Goal: Task Accomplishment & Management: Complete application form

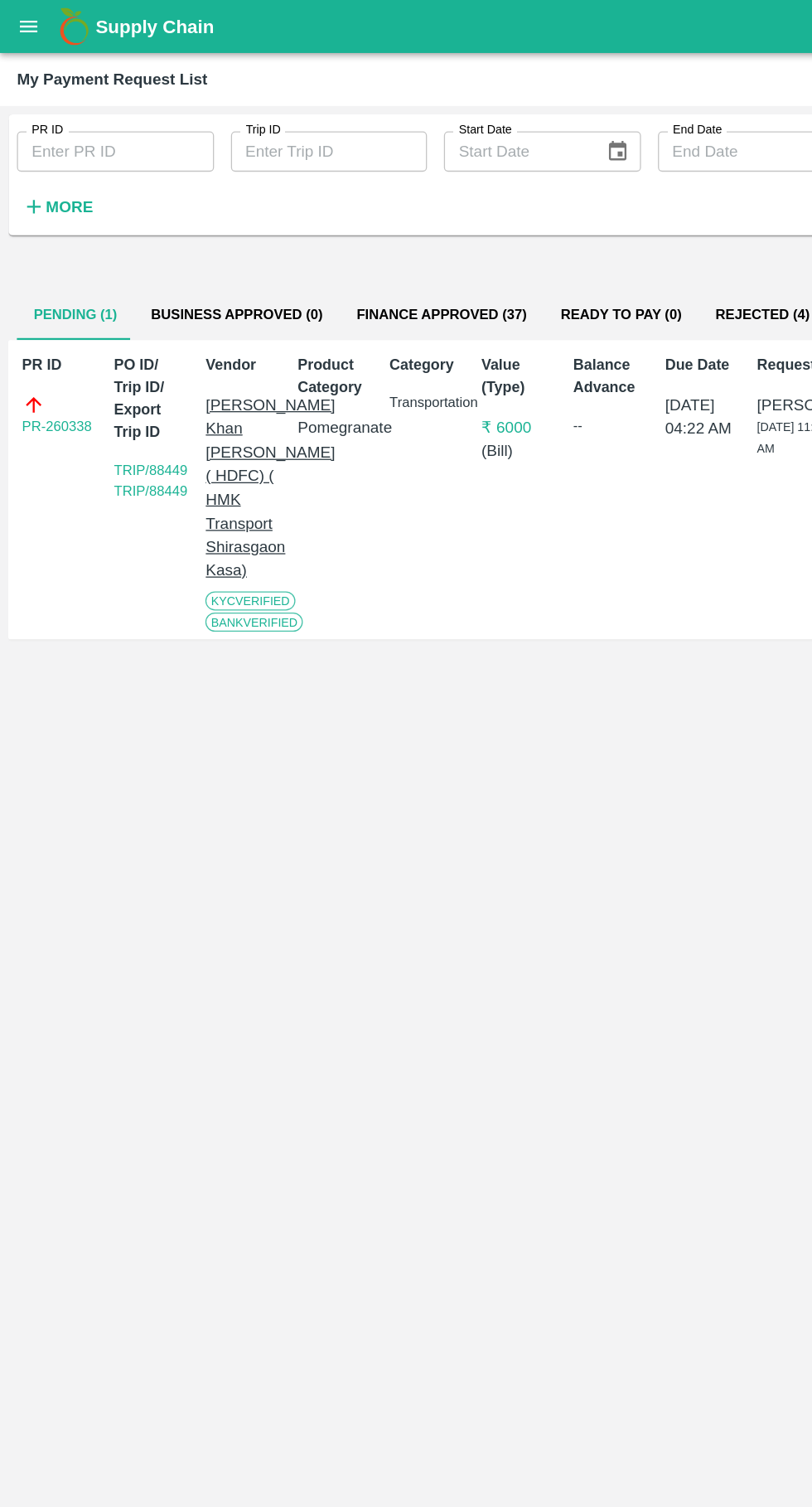
click at [19, 21] on icon "open drawer" at bounding box center [22, 19] width 14 height 9
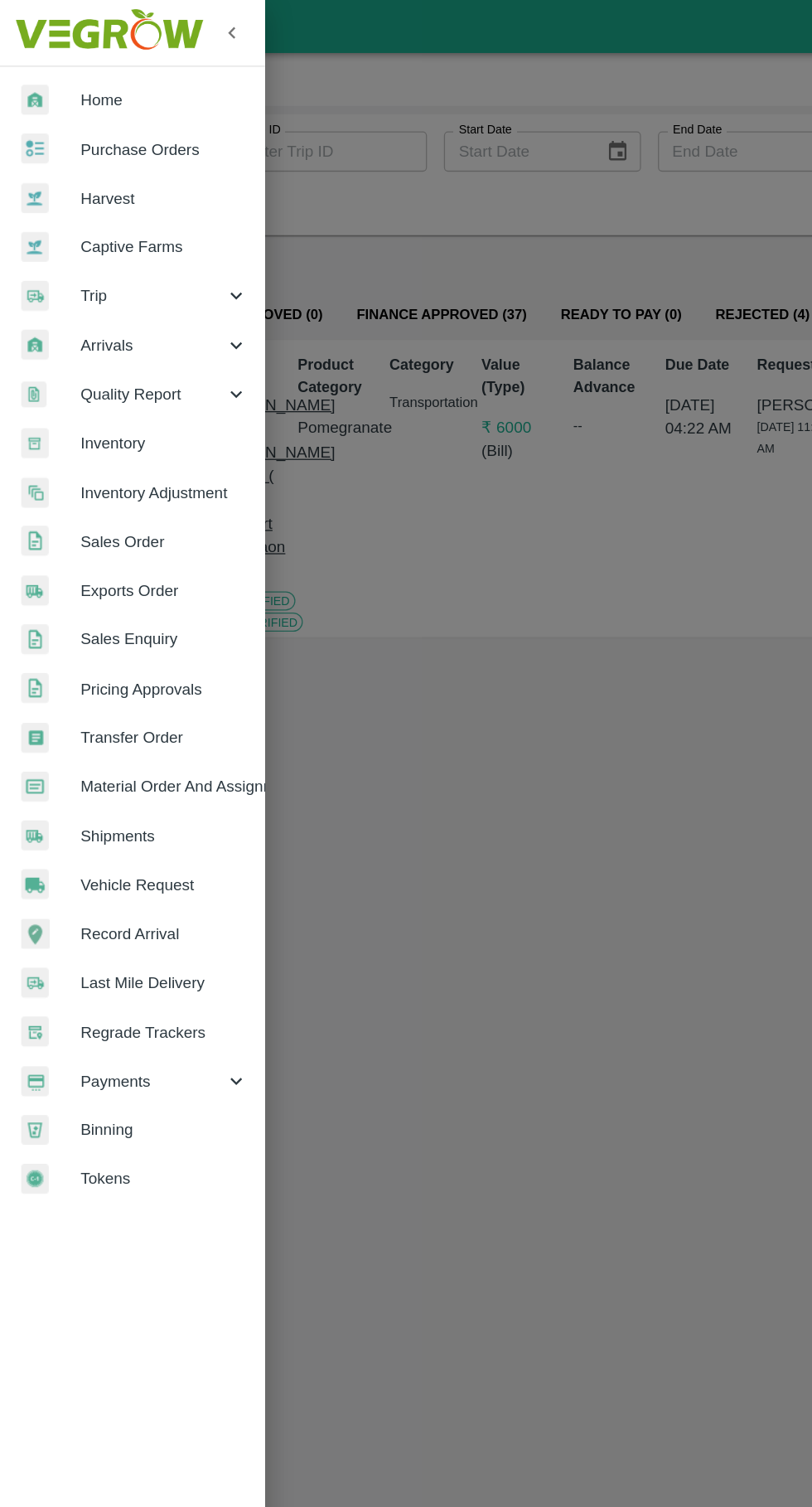
click at [73, 230] on span "Trip" at bounding box center [119, 230] width 112 height 18
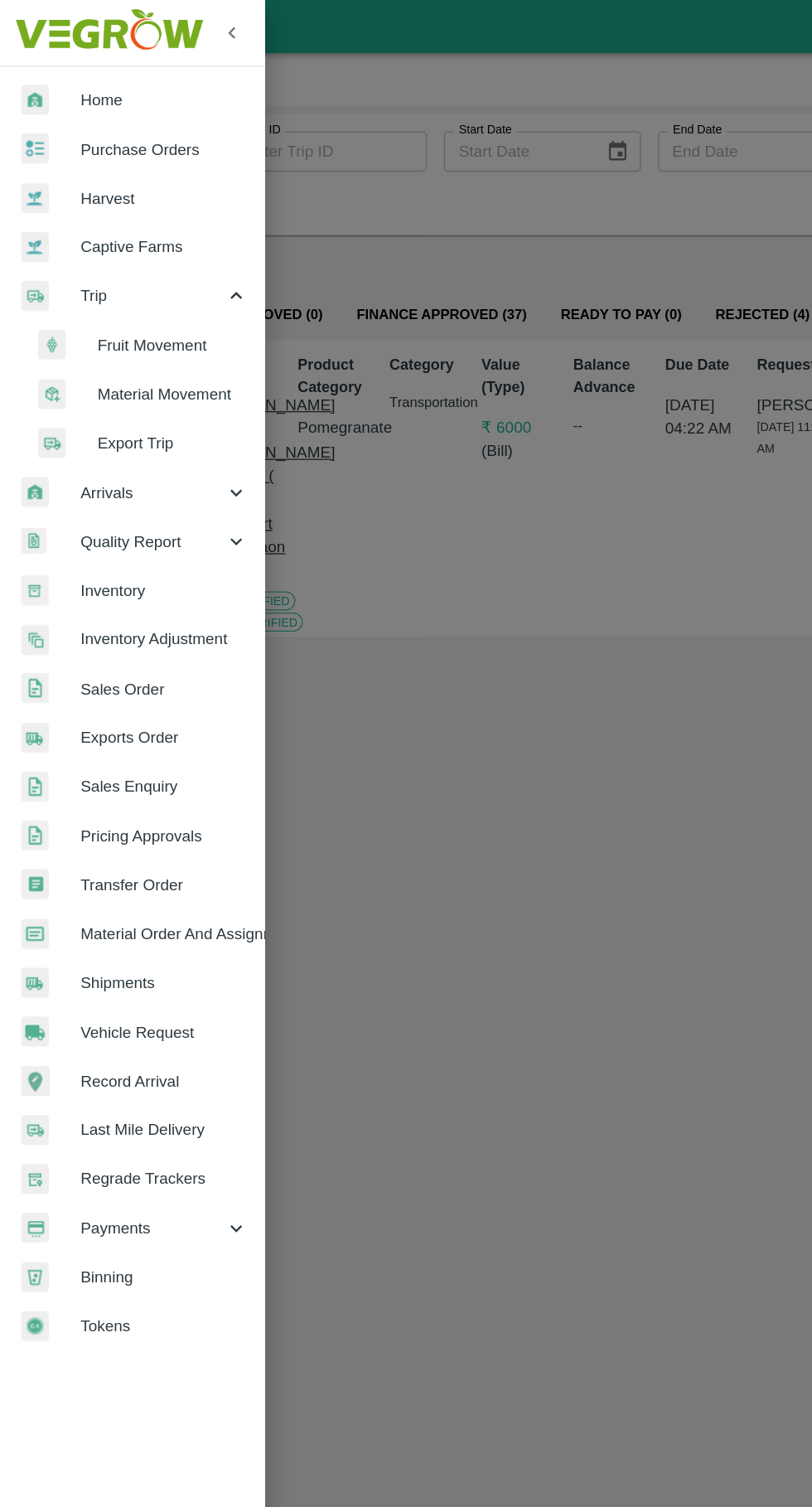
click at [112, 268] on span "Fruit Movement" at bounding box center [134, 270] width 118 height 18
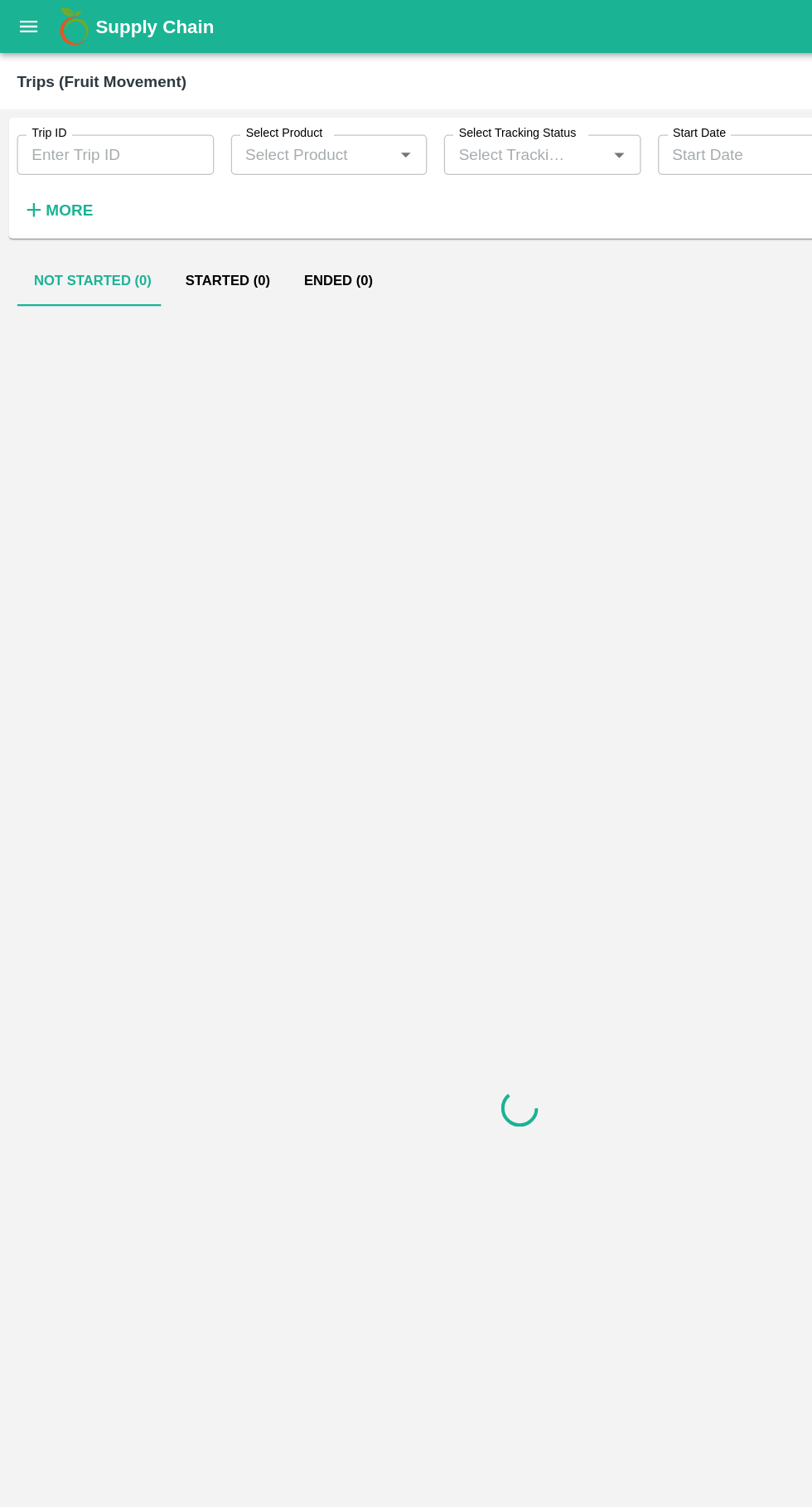
click at [72, 120] on input "Trip ID" at bounding box center [90, 121] width 155 height 32
click at [7, 1155] on div "Not Started (0) Started (0) Ended (0)" at bounding box center [406, 846] width 799 height 1306
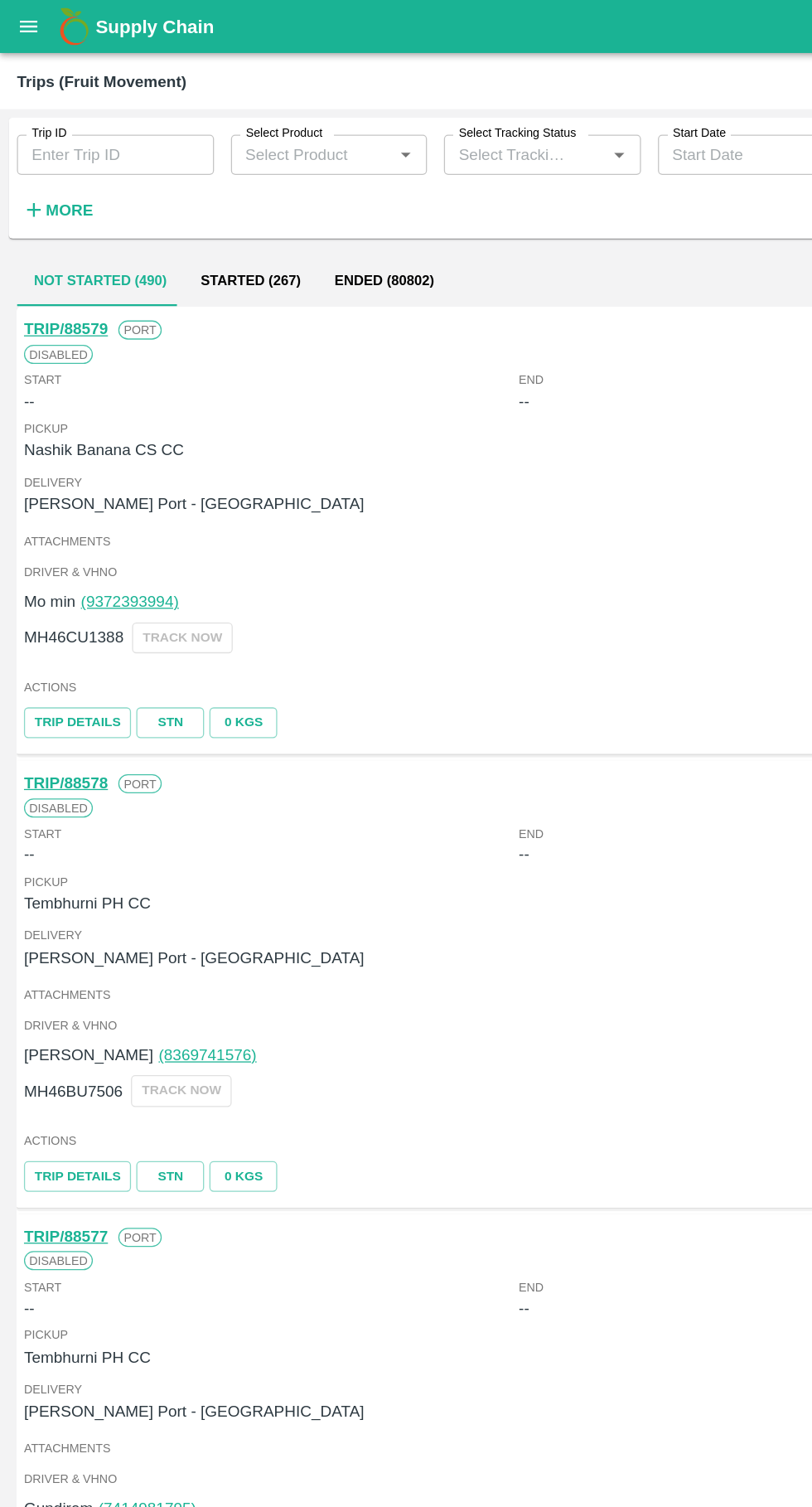
click at [76, 126] on input "Trip ID" at bounding box center [90, 121] width 155 height 32
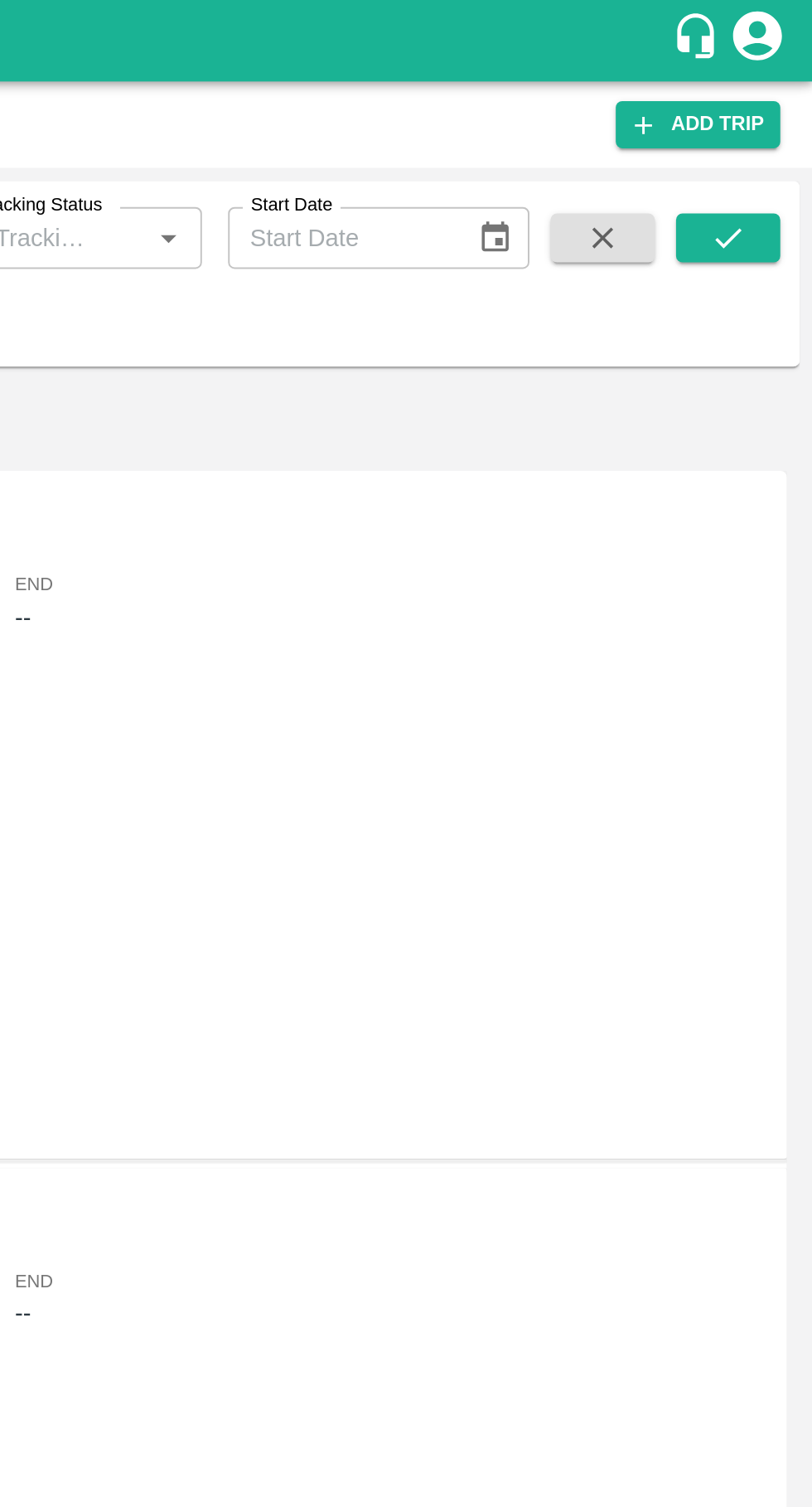
type input "88544"
click at [771, 117] on icon "submit" at bounding box center [769, 121] width 18 height 18
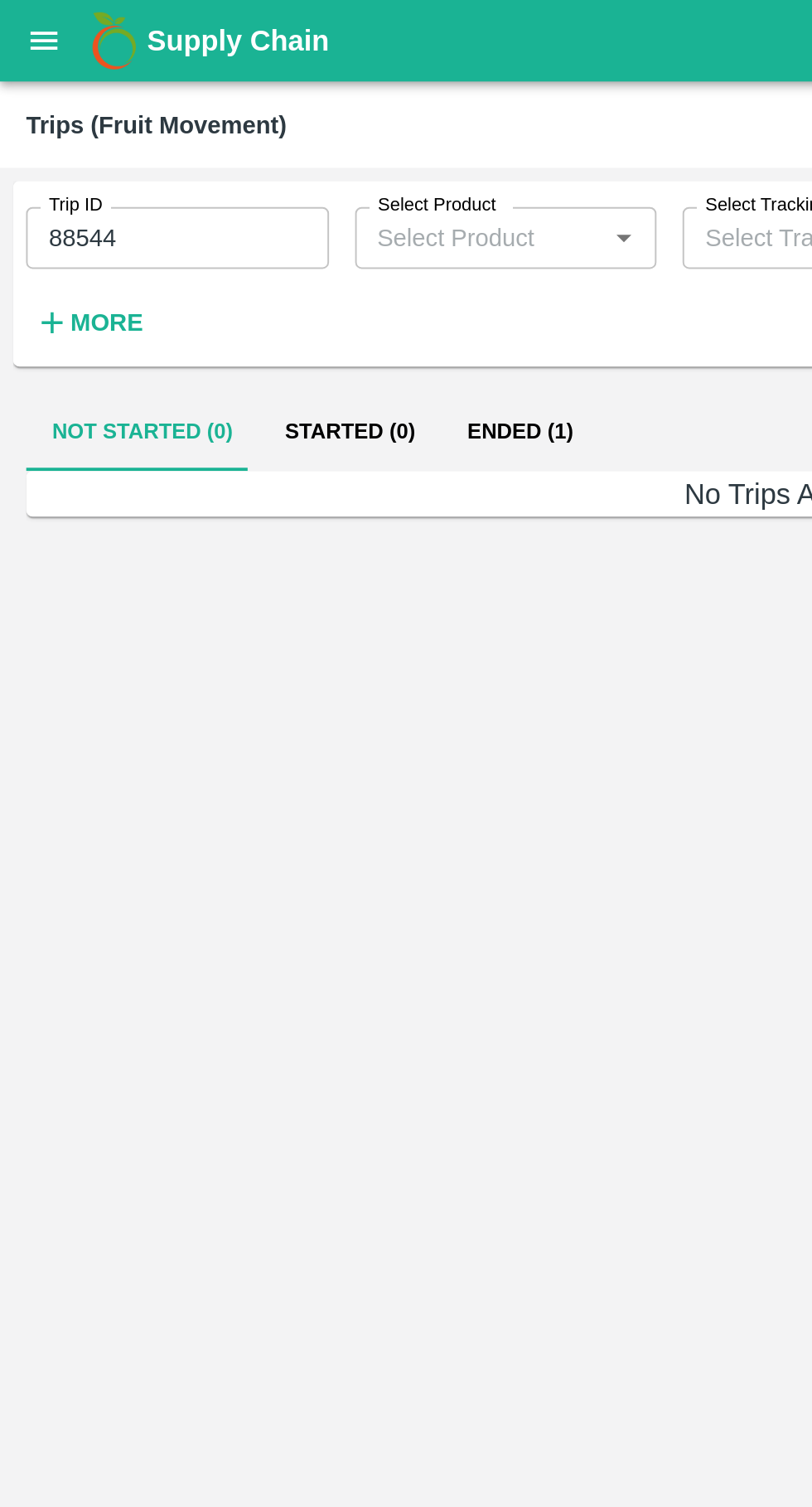
click at [264, 204] on button "Ended (1)" at bounding box center [265, 219] width 81 height 39
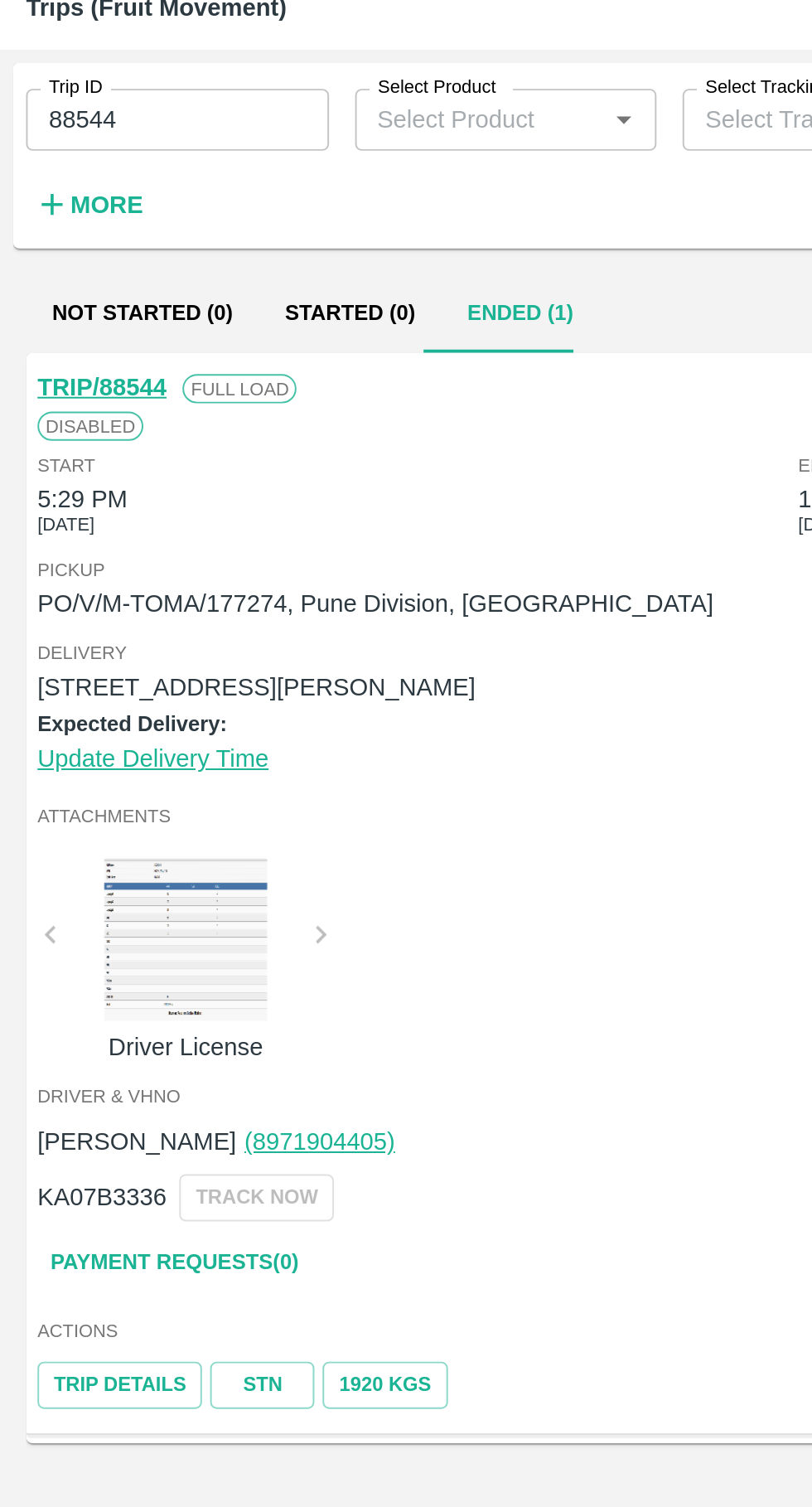
click at [52, 700] on link "Payment Requests( 0 )" at bounding box center [88, 703] width 139 height 29
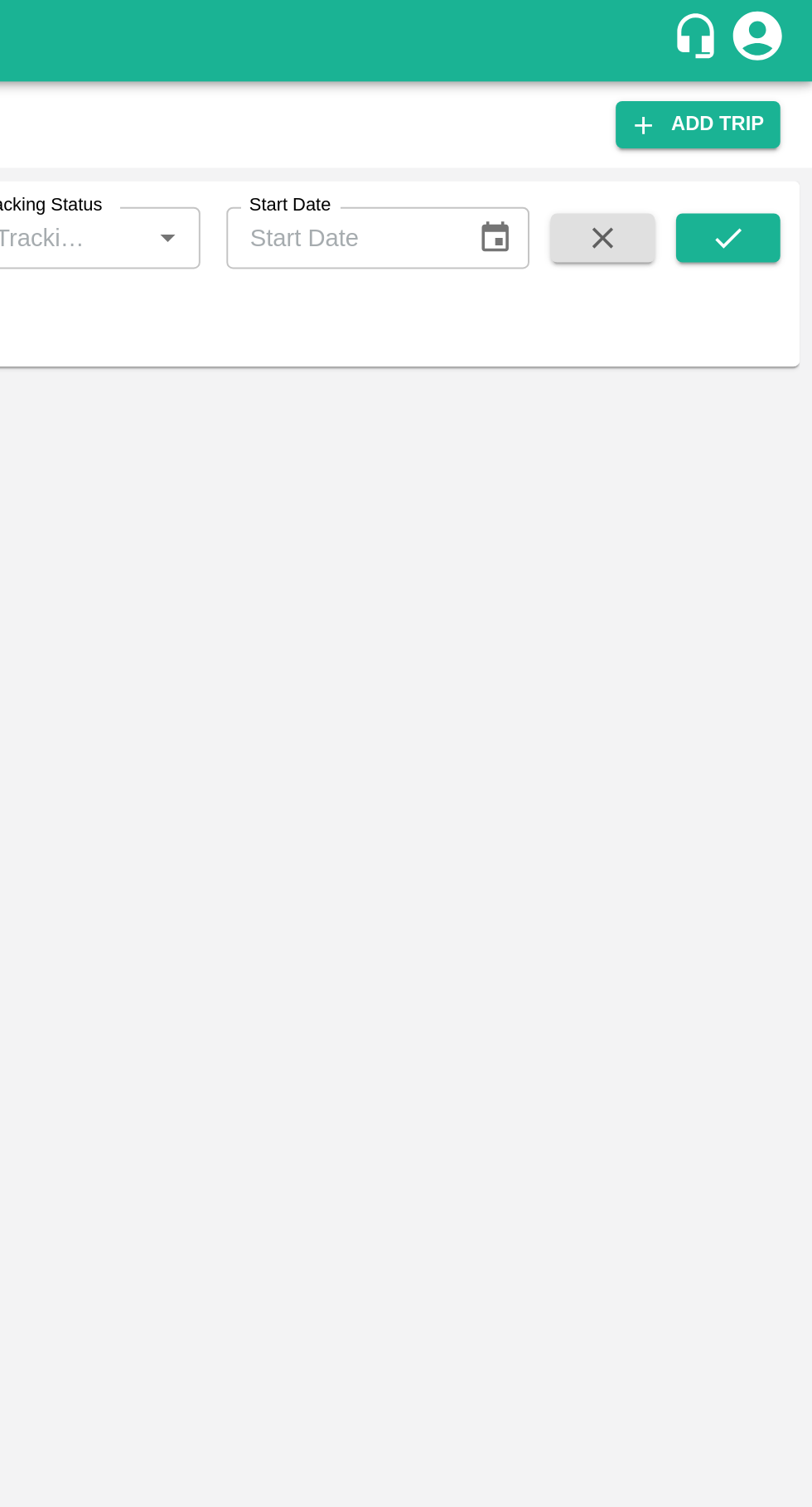
click at [771, 123] on icon "submit" at bounding box center [769, 121] width 18 height 18
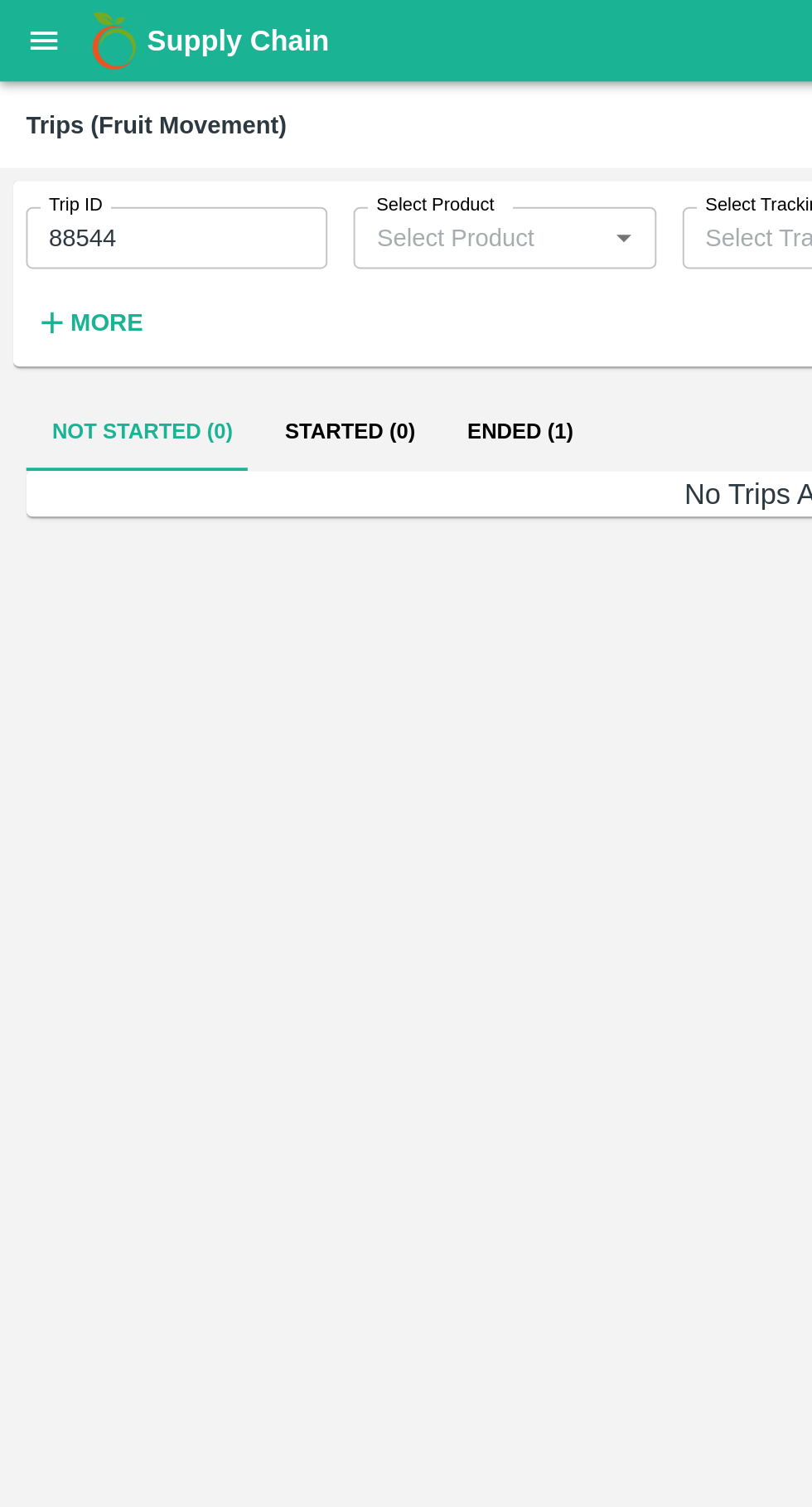
click at [257, 227] on button "Ended (1)" at bounding box center [265, 219] width 81 height 39
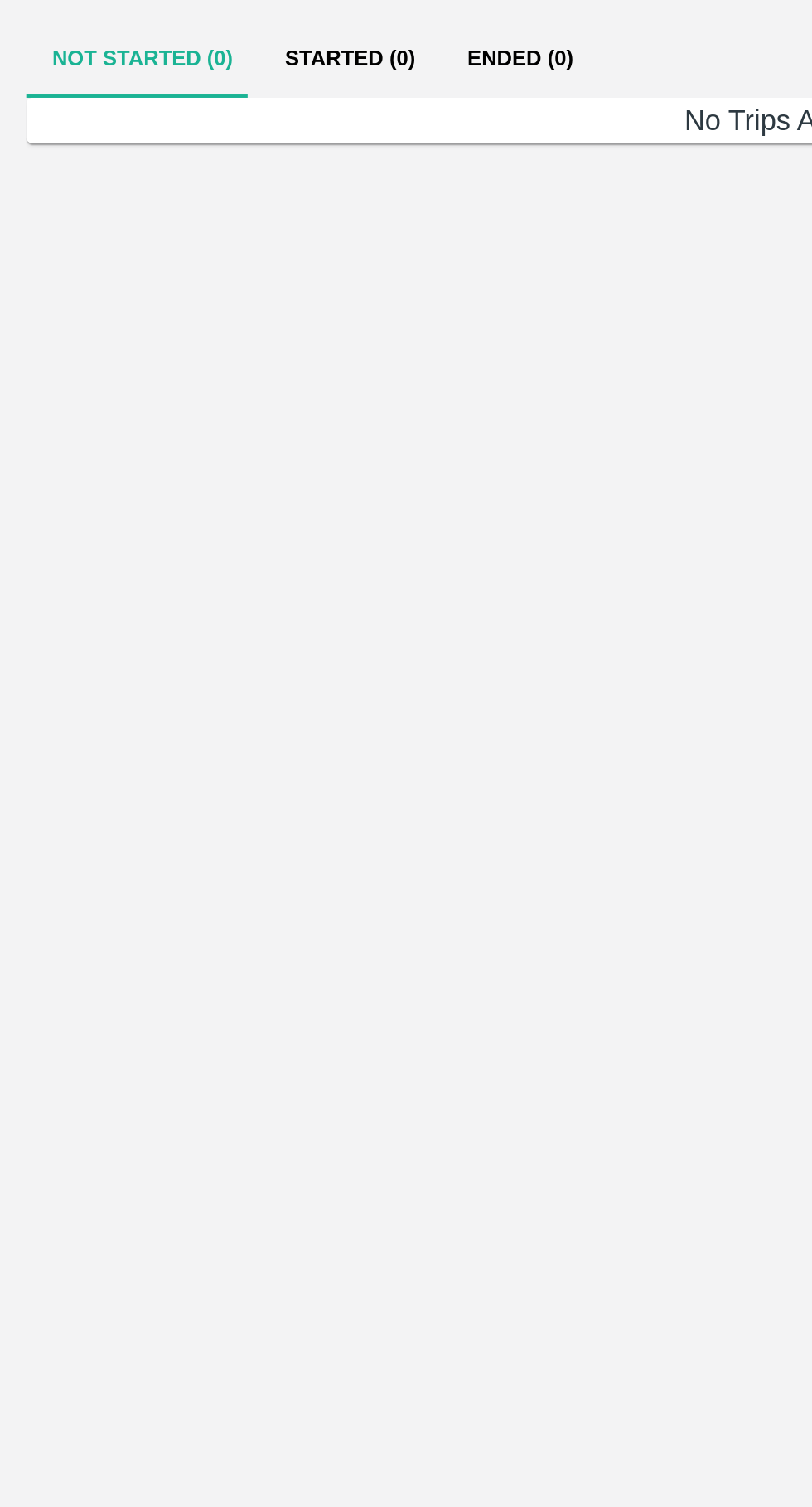
type input "88544"
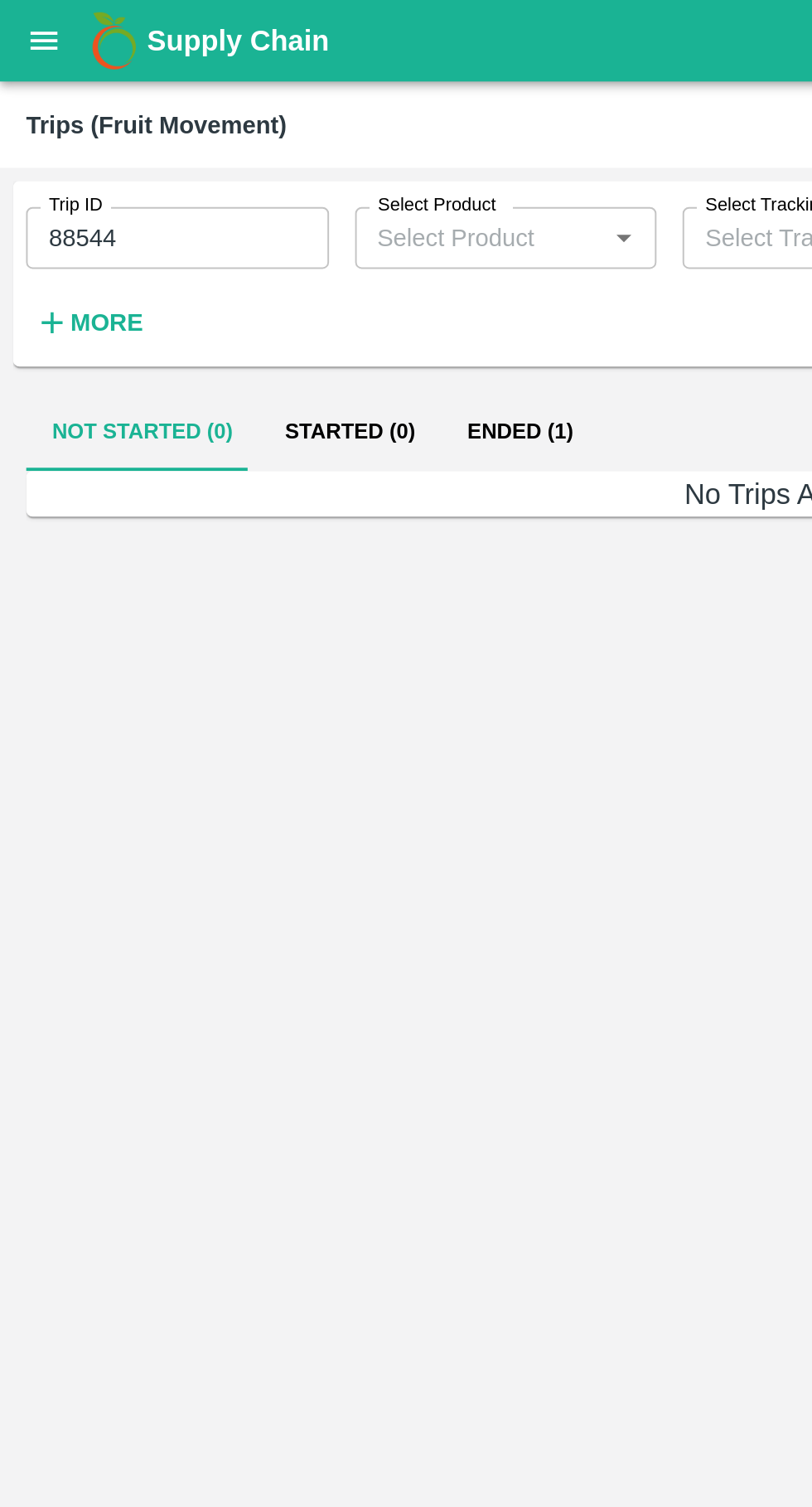
click at [264, 215] on button "Ended (1)" at bounding box center [265, 219] width 81 height 39
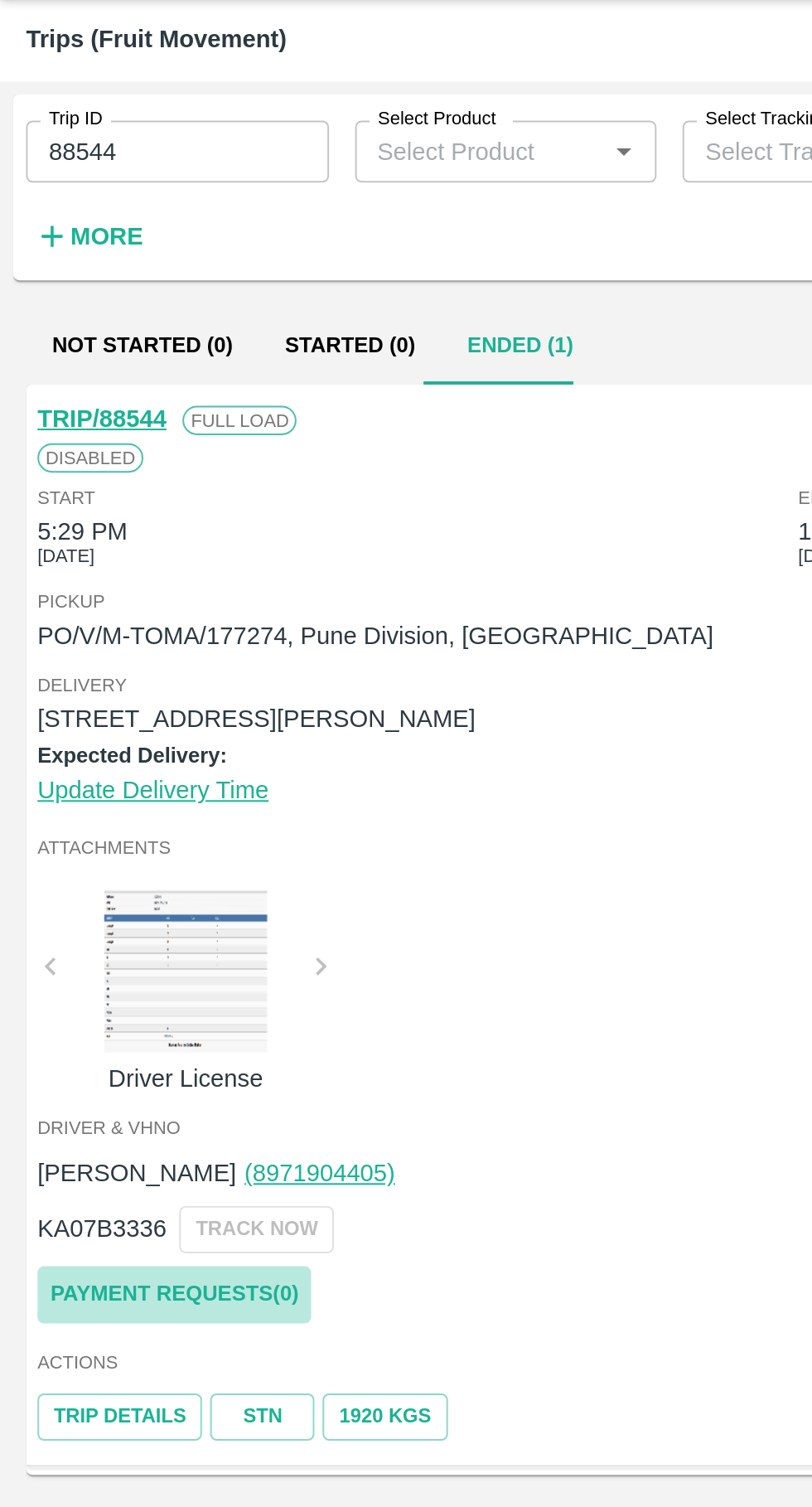
click at [117, 705] on link "Payment Requests( 0 )" at bounding box center [88, 703] width 139 height 29
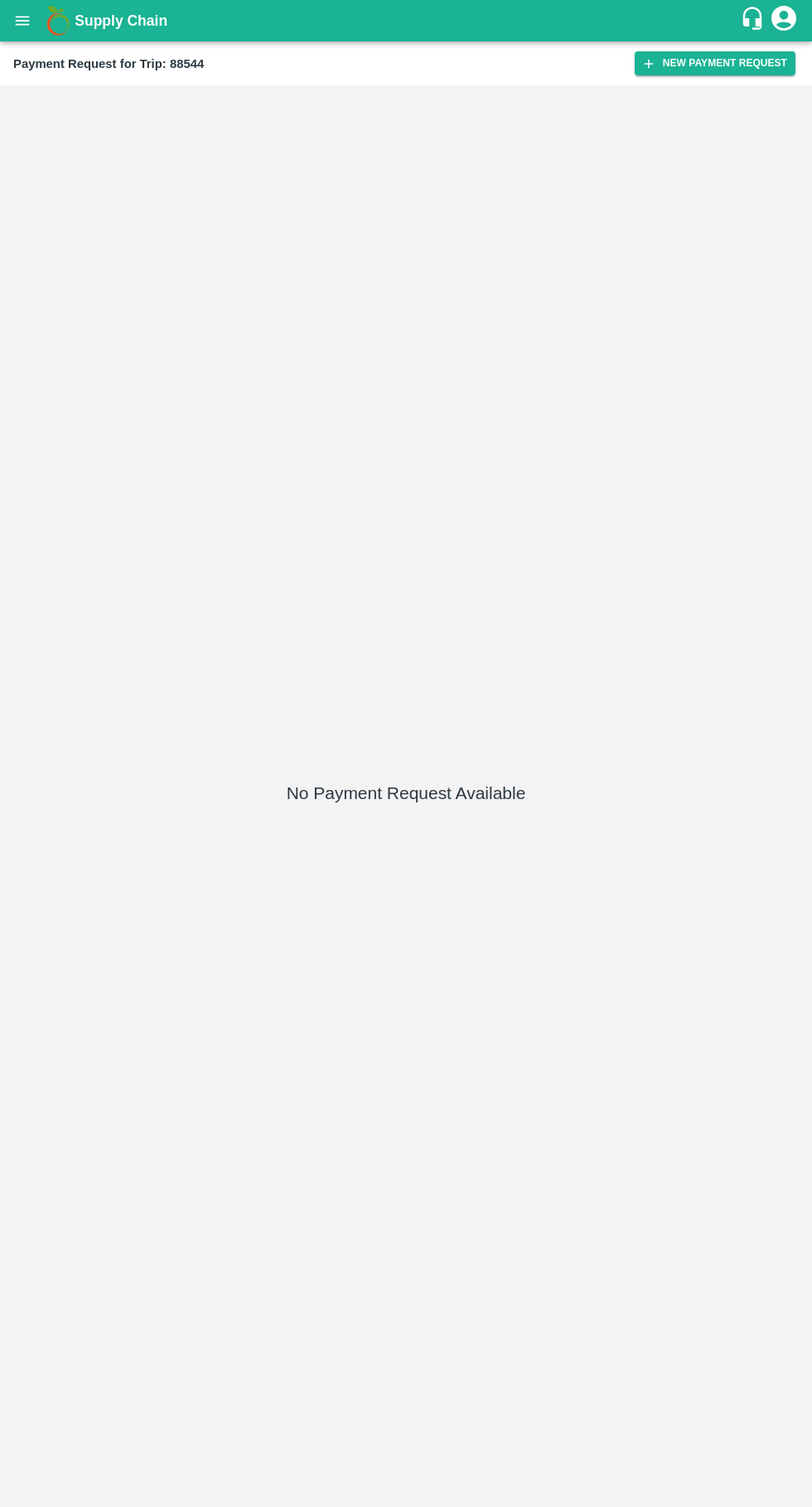
click at [707, 63] on button "New Payment Request" at bounding box center [714, 63] width 160 height 24
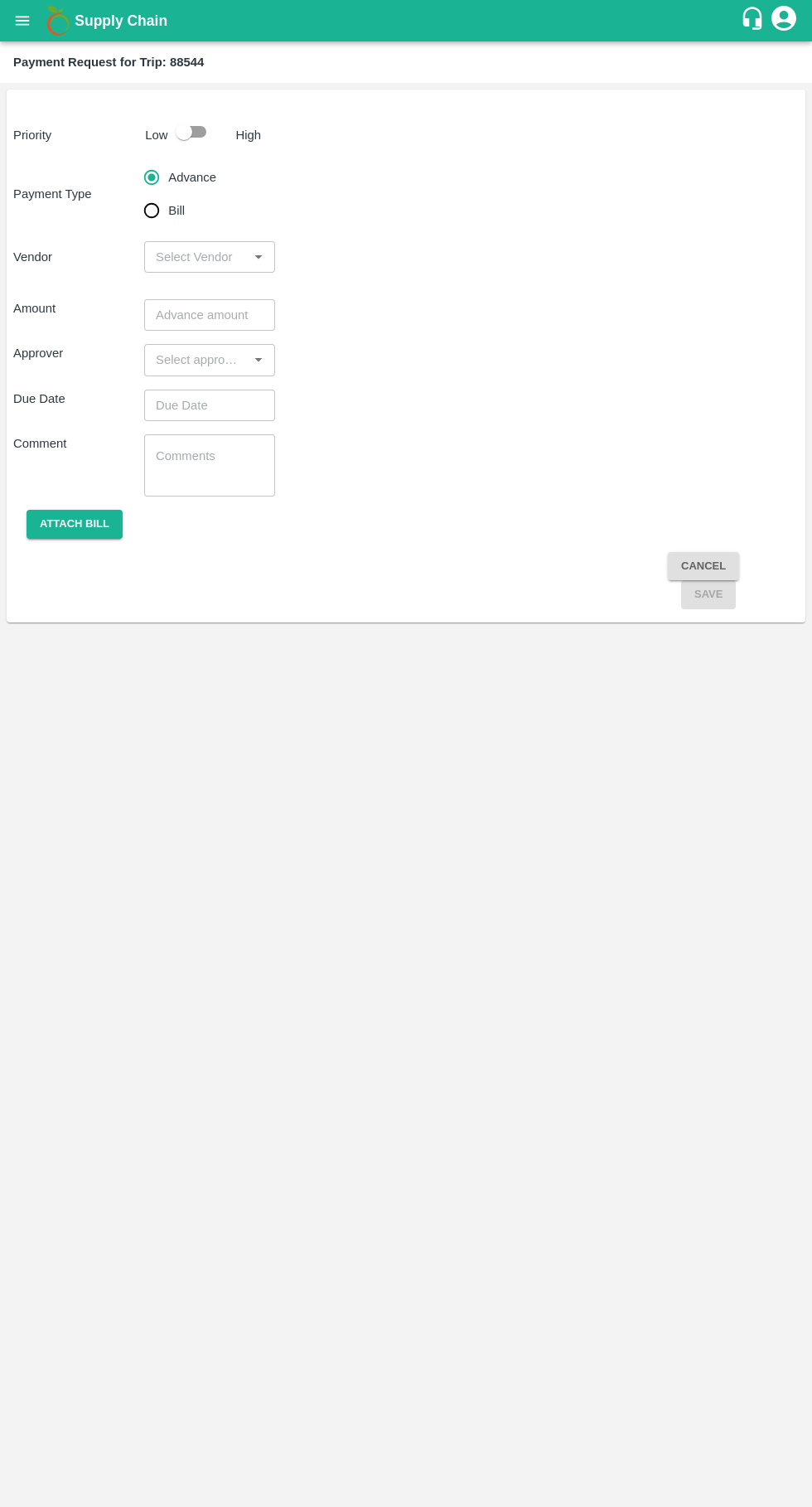
click at [160, 226] on input "Bill" at bounding box center [152, 210] width 34 height 34
radio input "true"
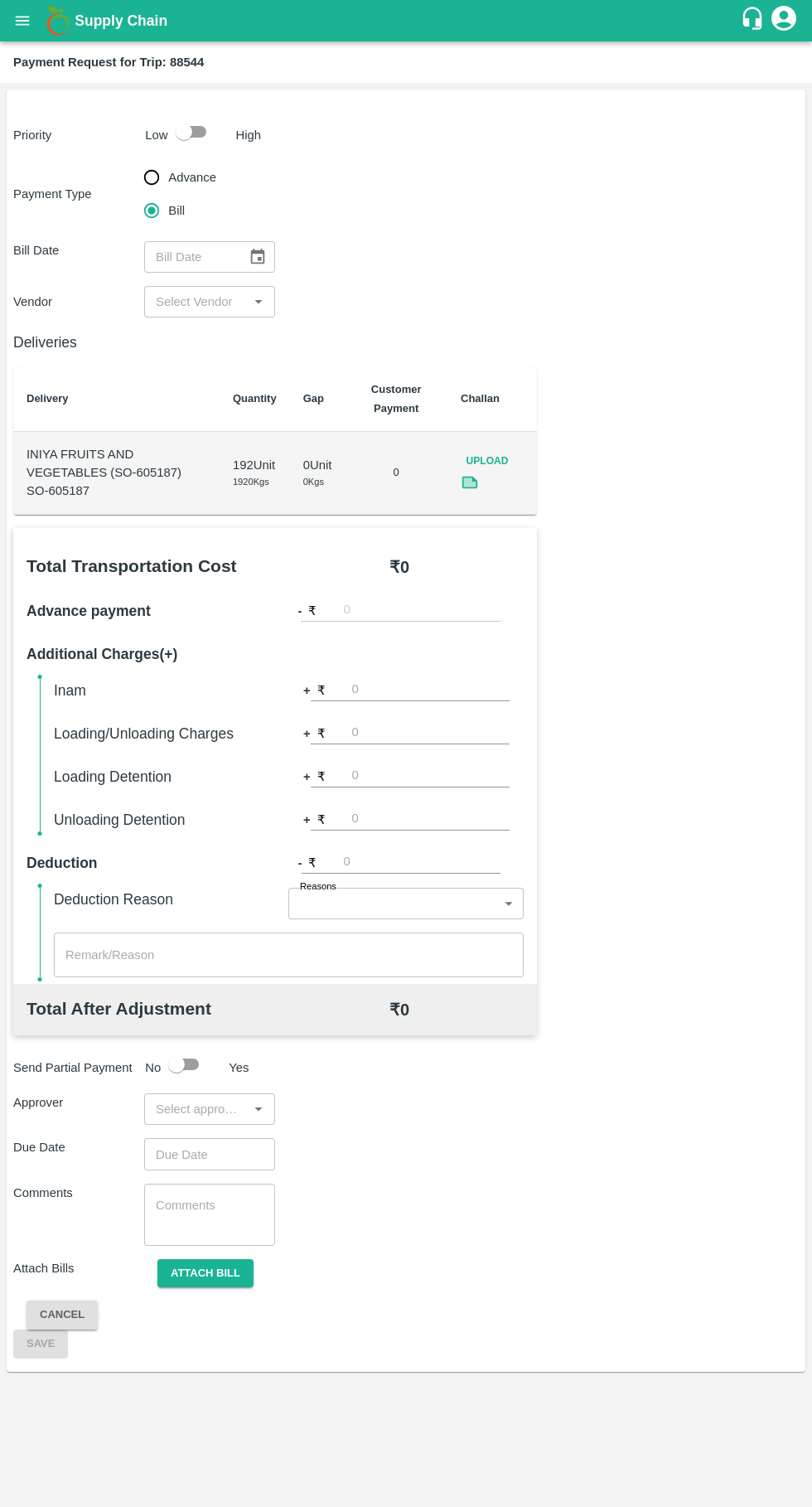
click at [209, 145] on input "checkbox" at bounding box center [183, 132] width 94 height 32
checkbox input "true"
click at [155, 173] on input "Advance" at bounding box center [152, 177] width 34 height 34
radio input "true"
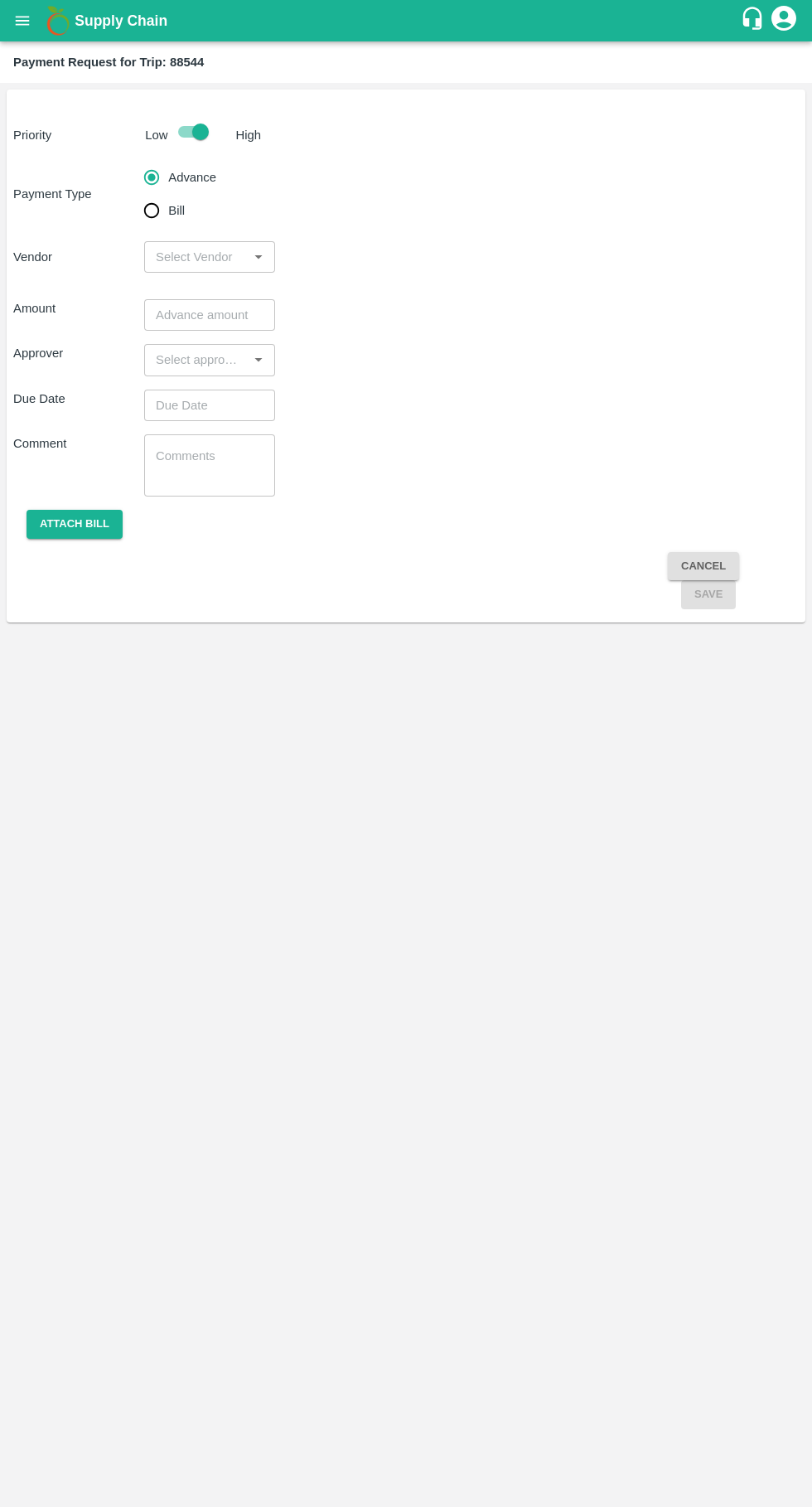
click at [152, 222] on input "Bill" at bounding box center [152, 210] width 34 height 34
radio input "true"
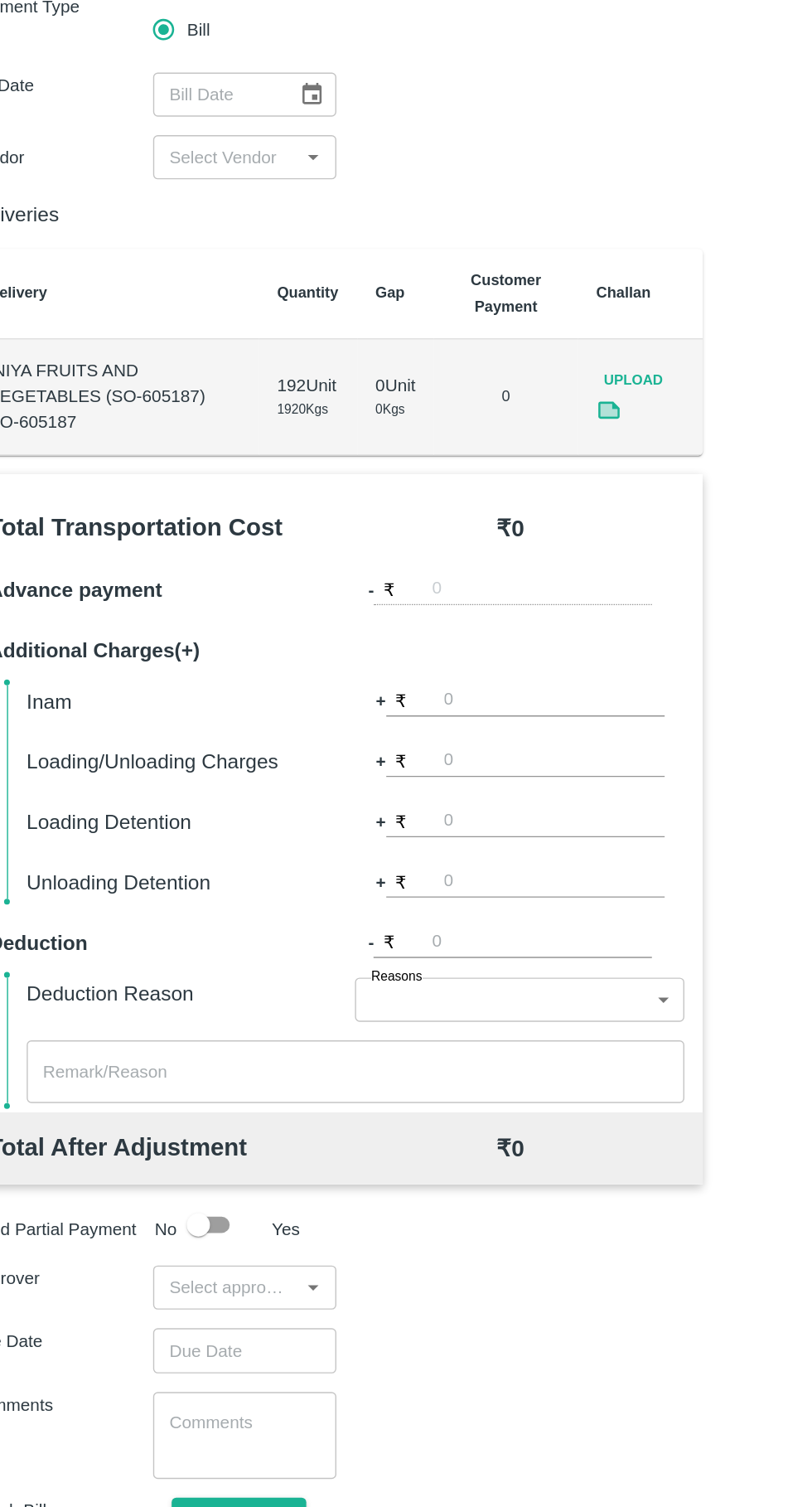
click at [256, 271] on button "Choose date" at bounding box center [257, 256] width 32 height 32
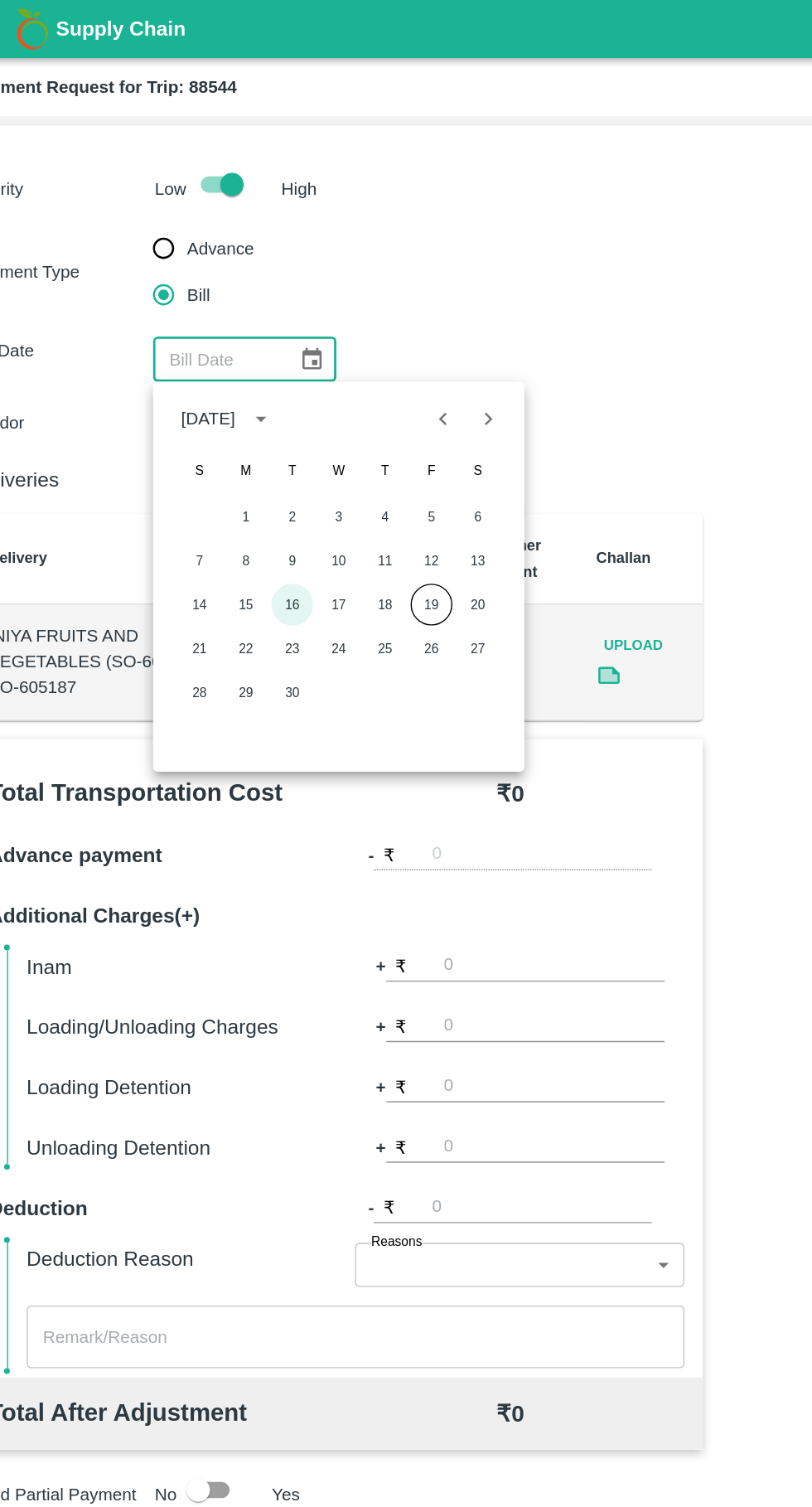
click at [244, 431] on button "16" at bounding box center [243, 431] width 30 height 30
type input "16/09/2025"
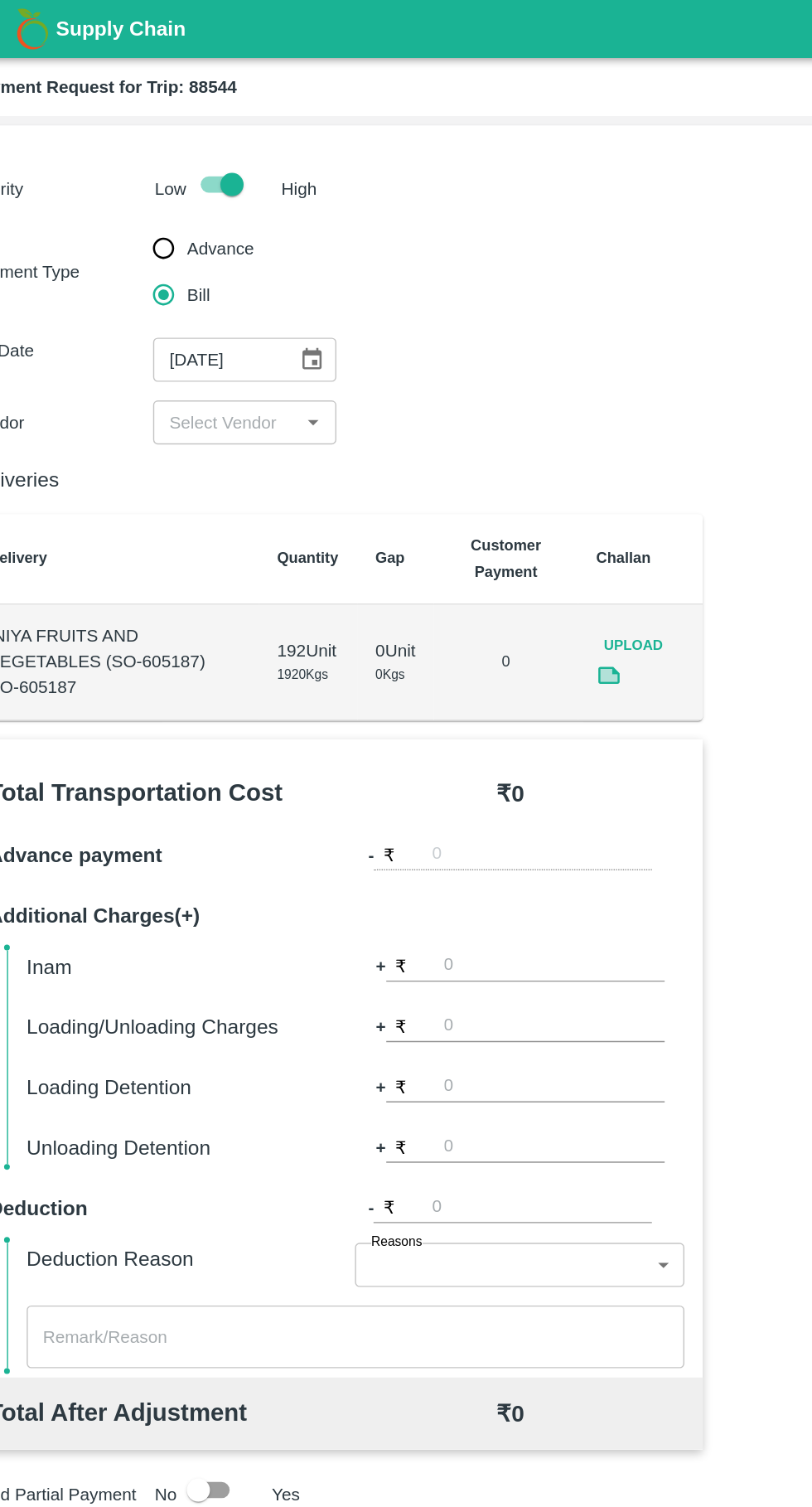
click at [258, 301] on icon "Open" at bounding box center [258, 302] width 8 height 4
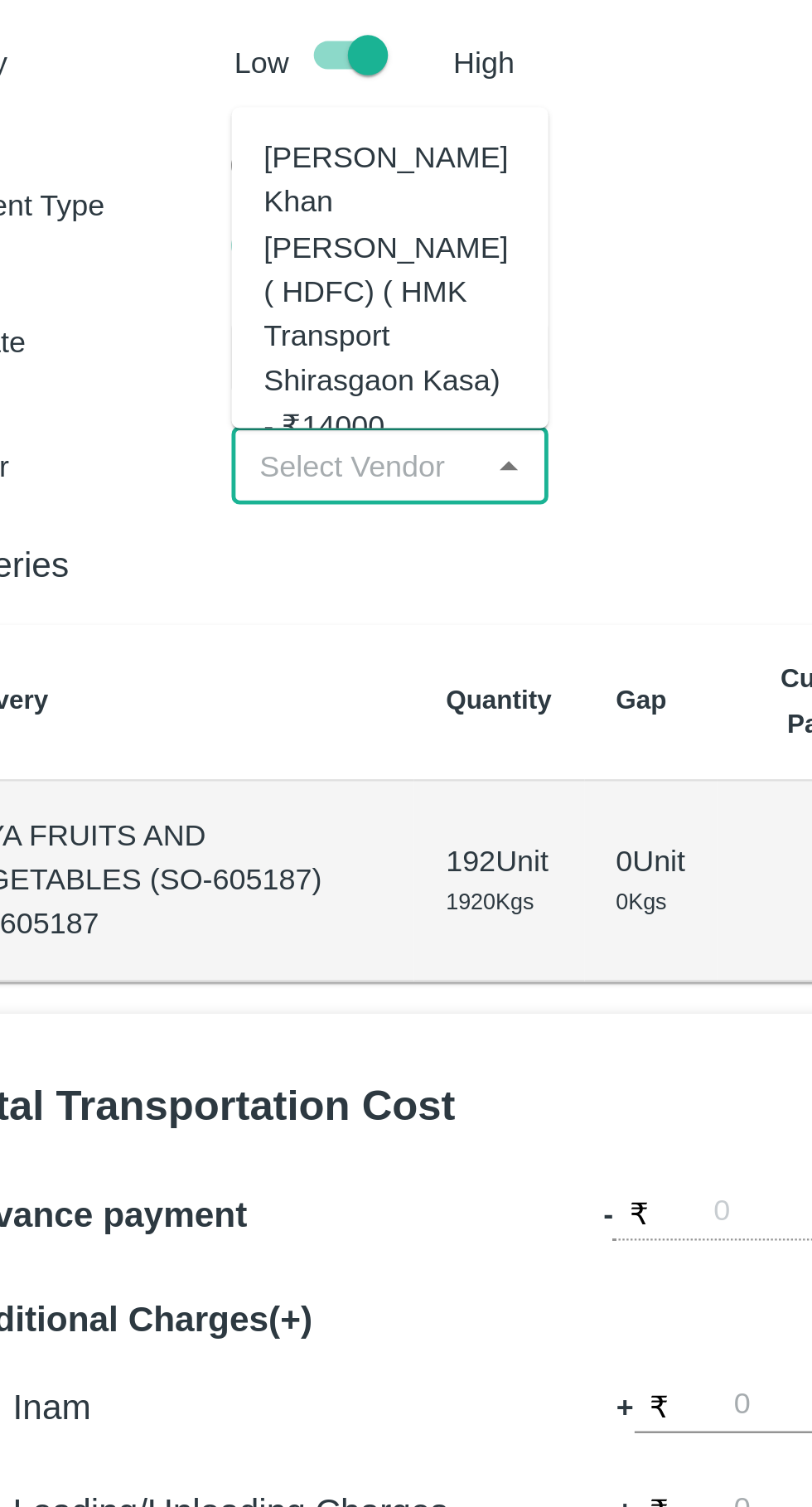
click at [197, 247] on div "Azhar Ahmad Khan Aziz Ahmad ( HDFC) ( HMK Transport Shirasgaon Kasa) - ₹14000" at bounding box center [209, 229] width 105 height 130
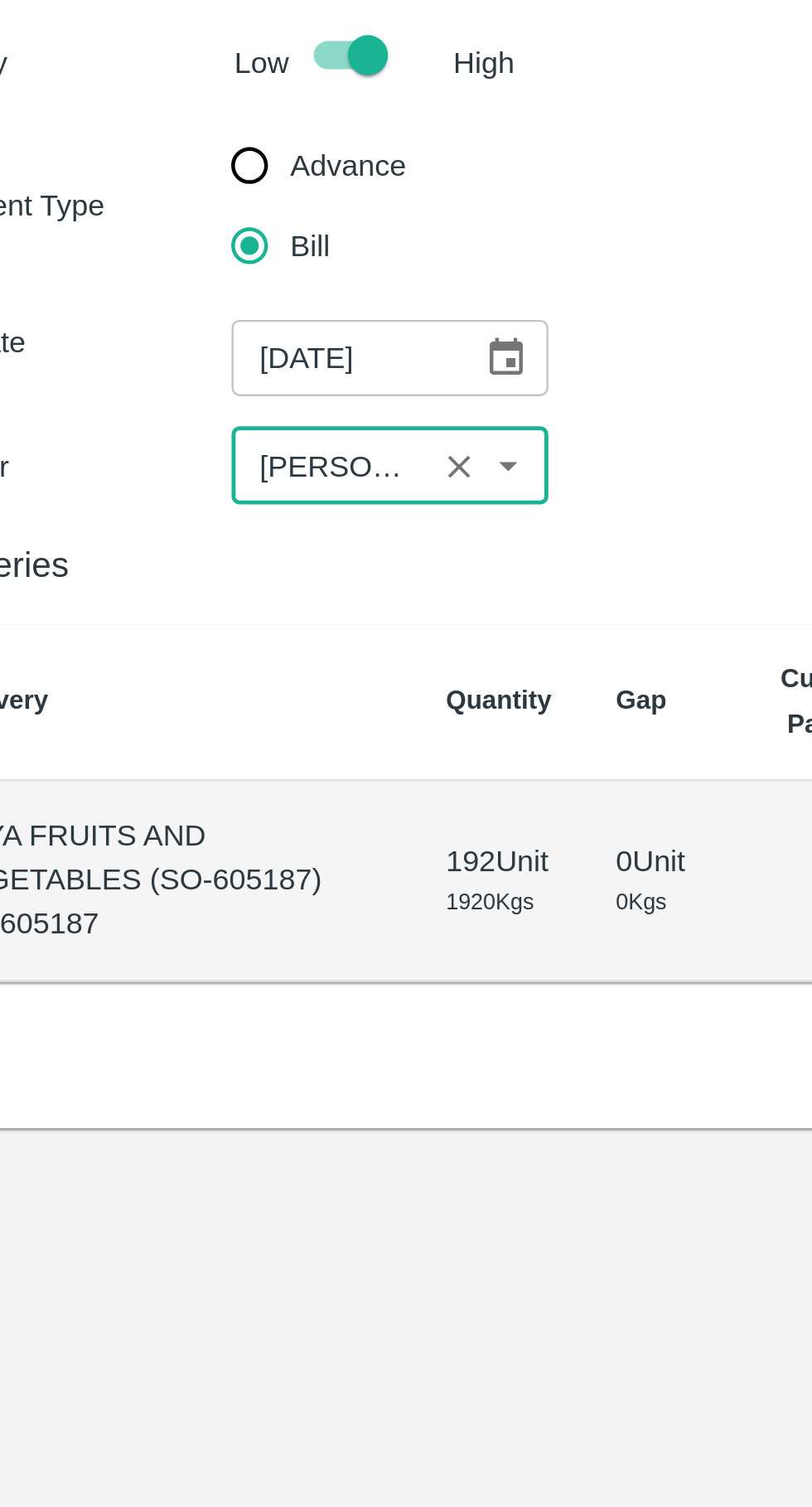
type input "Azhar Ahmad Khan Aziz Ahmad ( HDFC) ( HMK Transport Shirasgaon Kasa) - ₹14000"
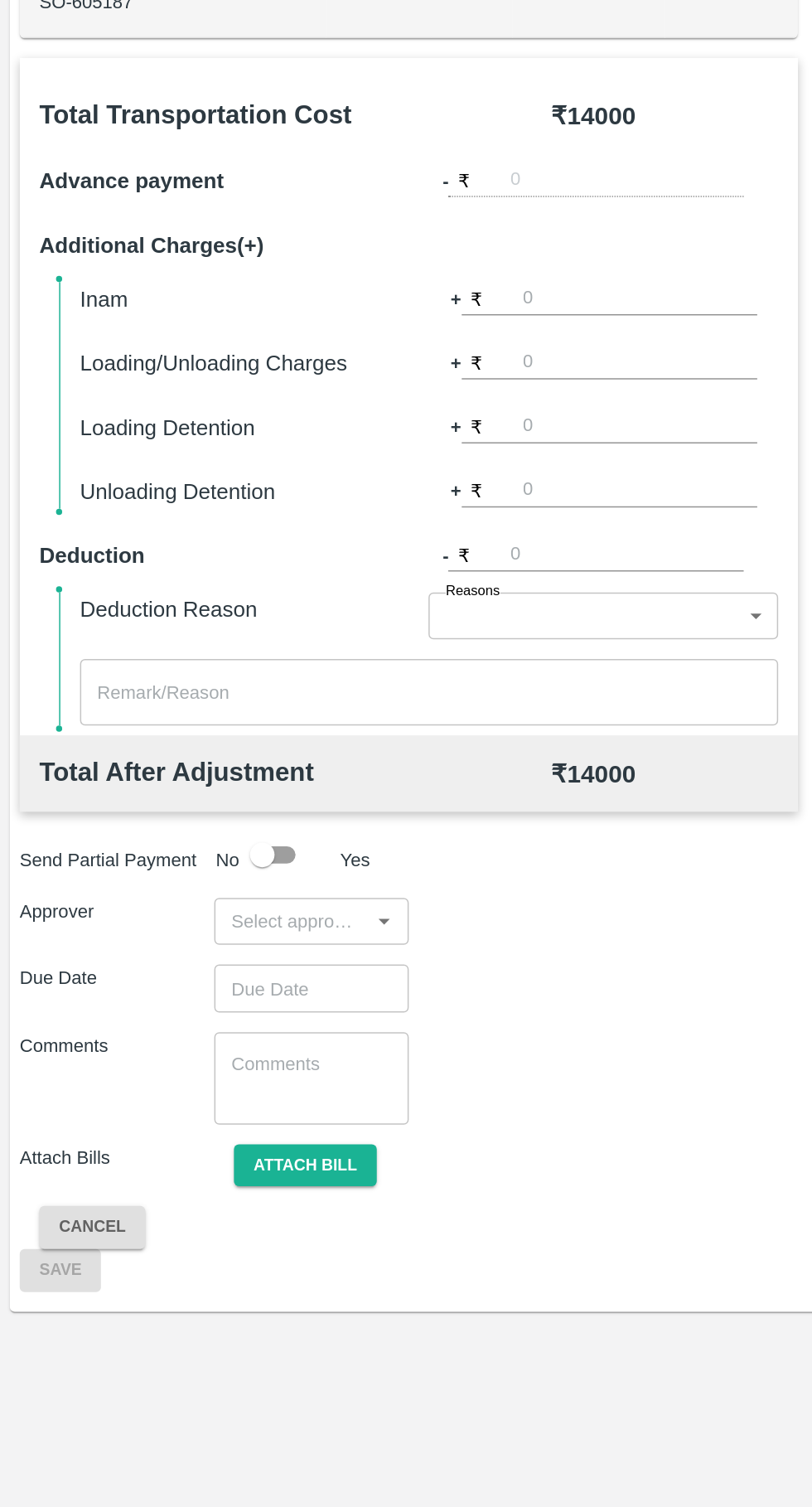
click at [189, 1113] on input "input" at bounding box center [196, 1109] width 94 height 21
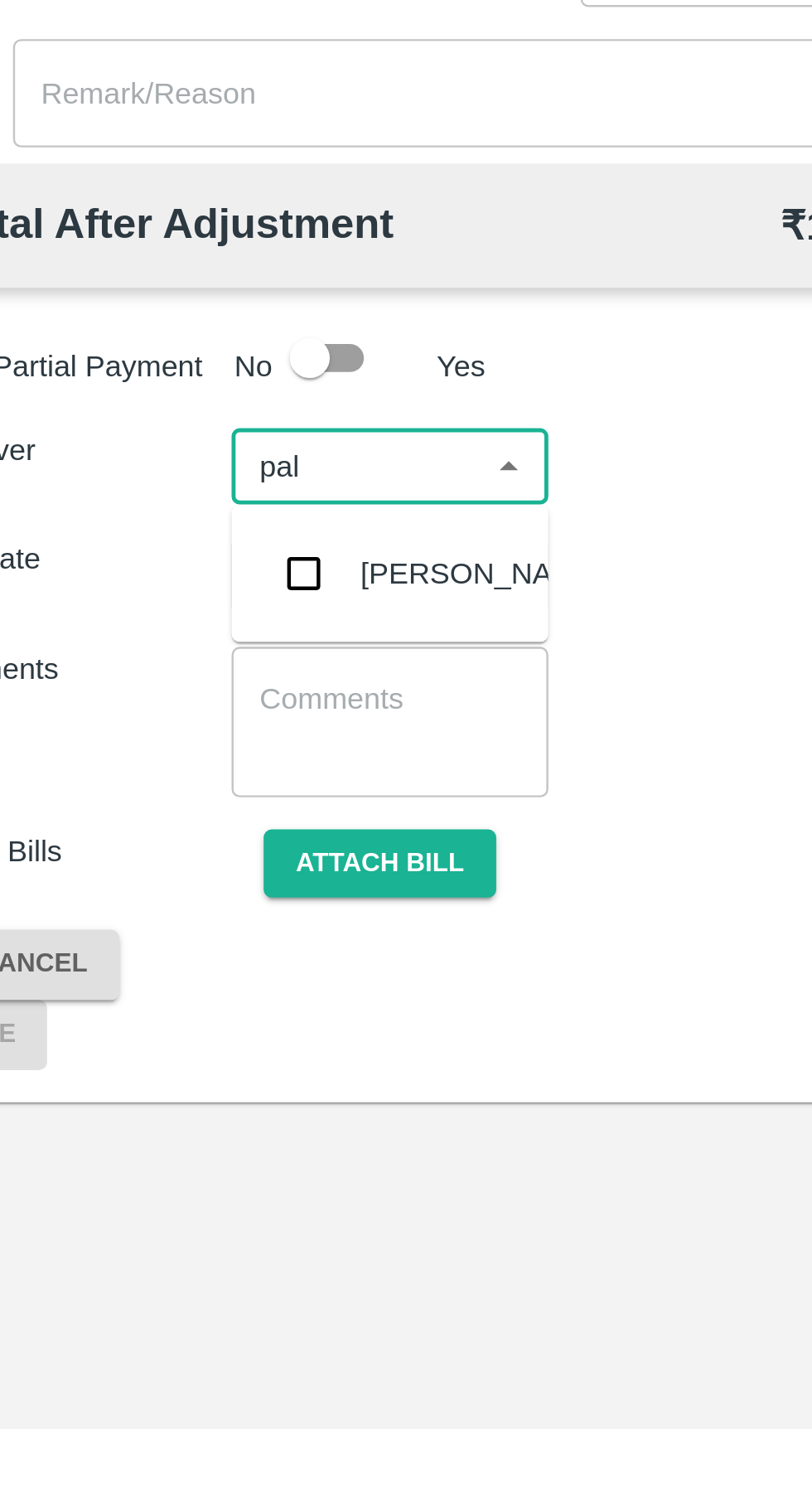
type input "palw"
click at [188, 1155] on input "checkbox" at bounding box center [174, 1153] width 34 height 34
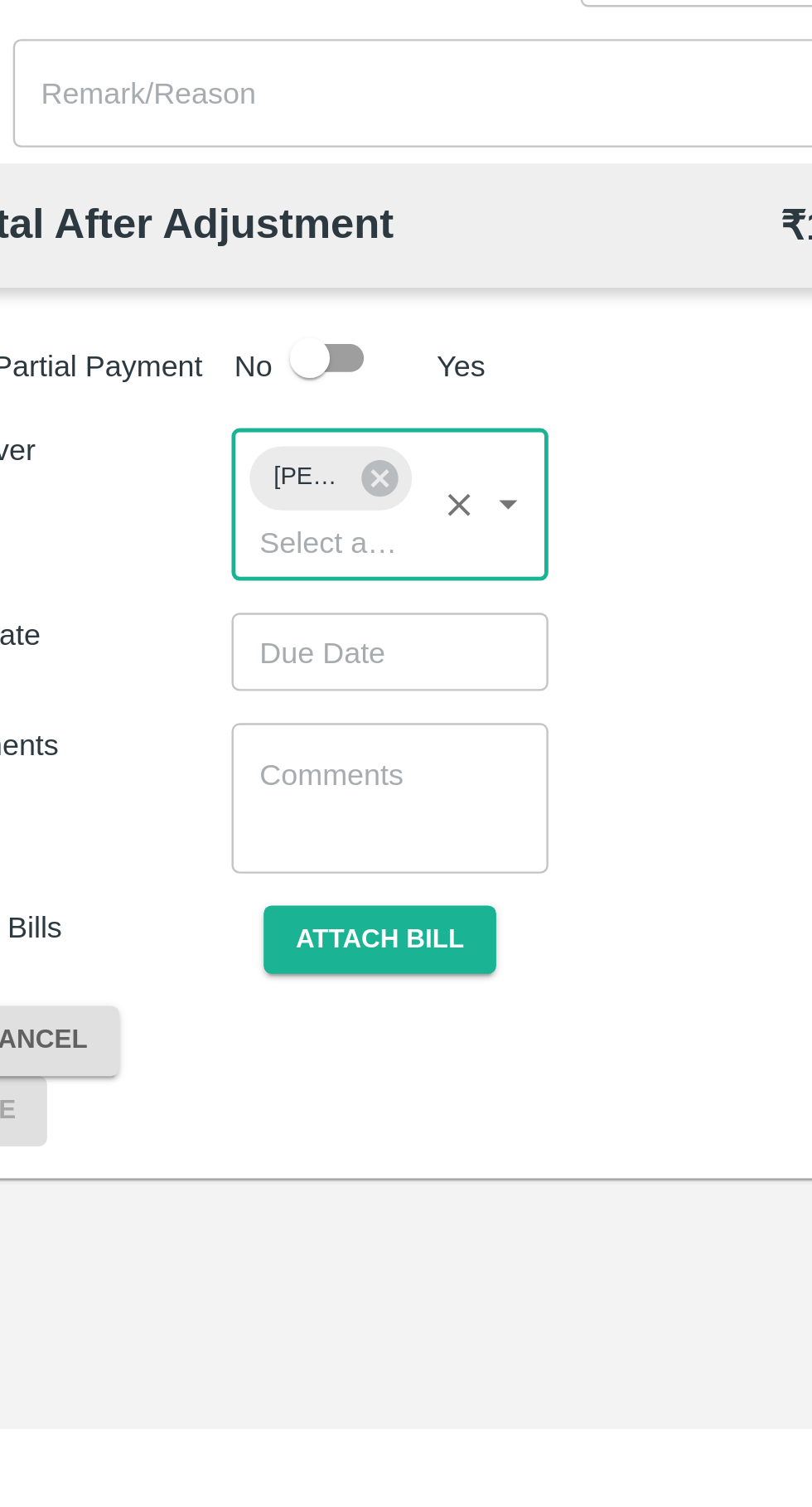
click at [174, 1180] on input "Choose date" at bounding box center [203, 1184] width 119 height 32
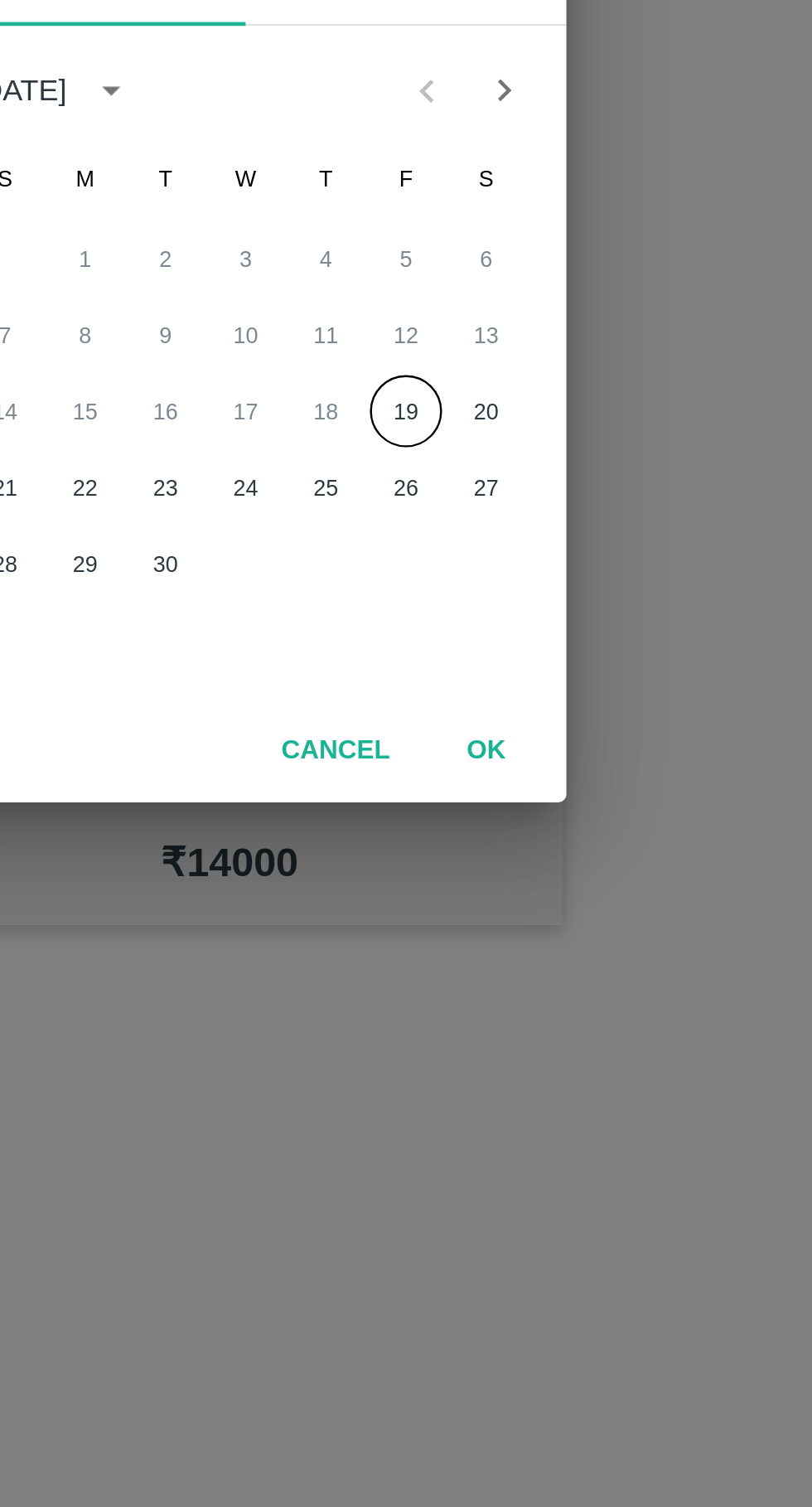
click at [466, 833] on button "19" at bounding box center [472, 823] width 30 height 30
type input "19/09/2025 12:00 AM"
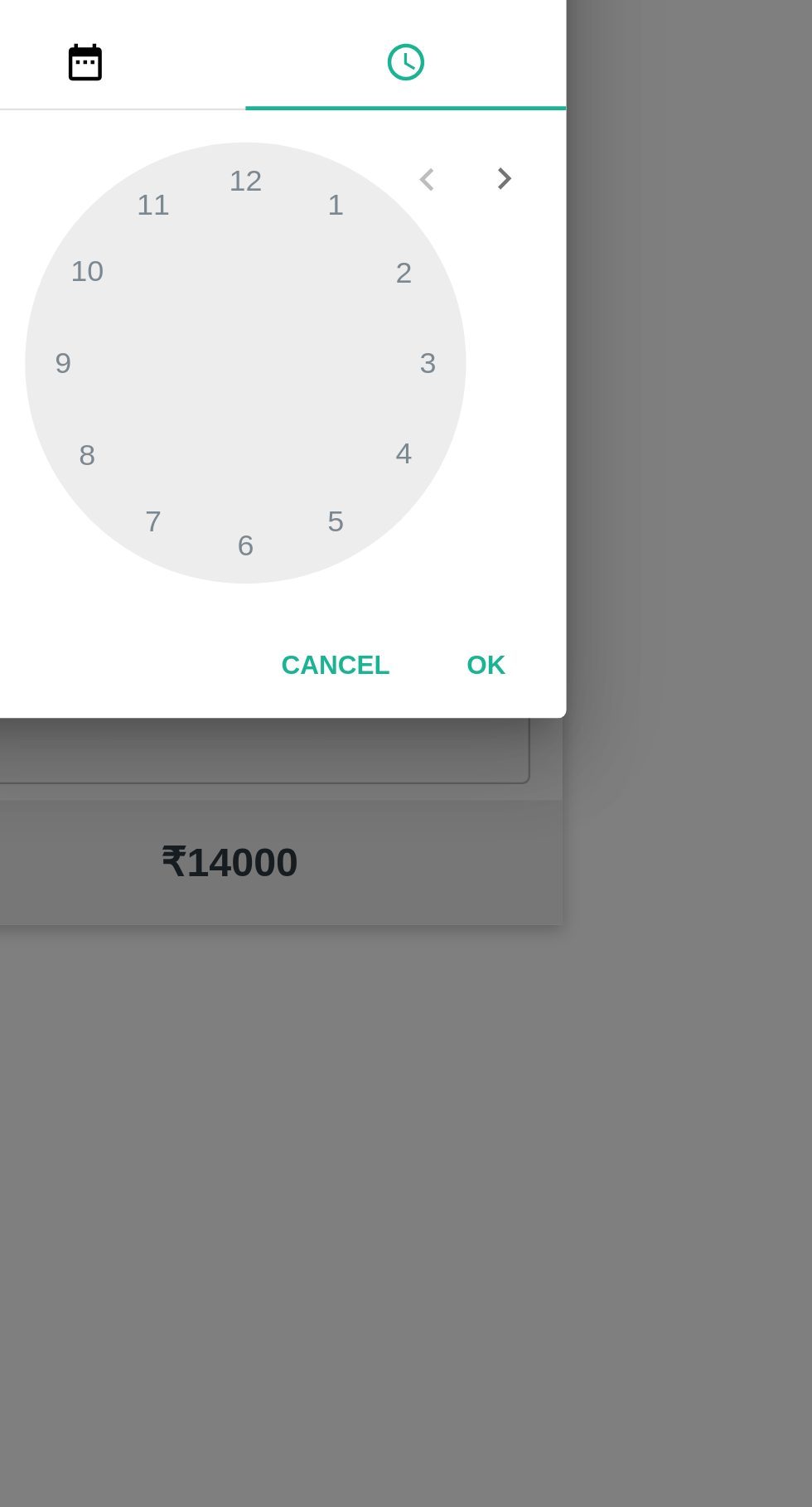
click at [514, 918] on button "OK" at bounding box center [505, 928] width 53 height 29
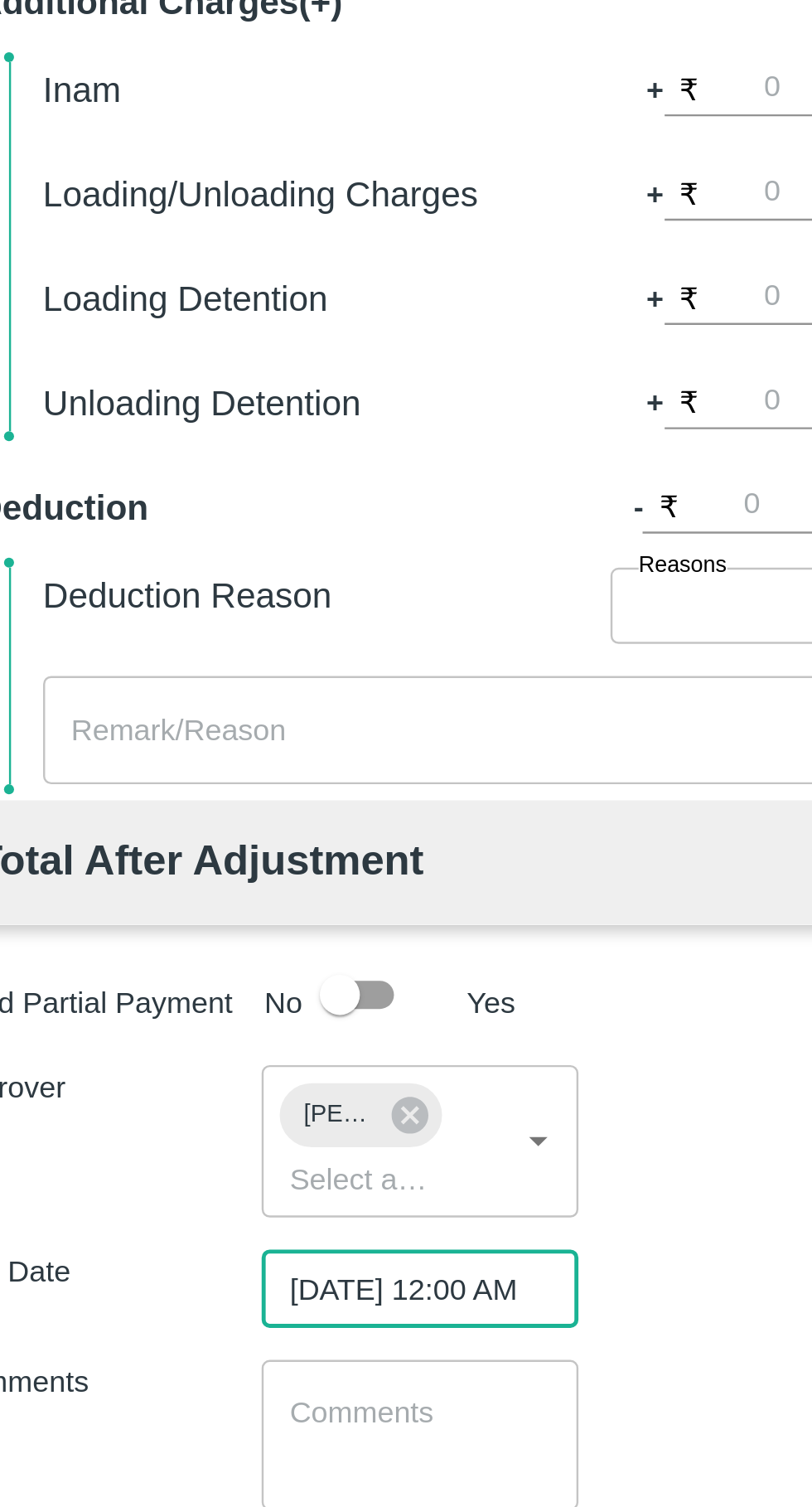
scroll to position [0, 13]
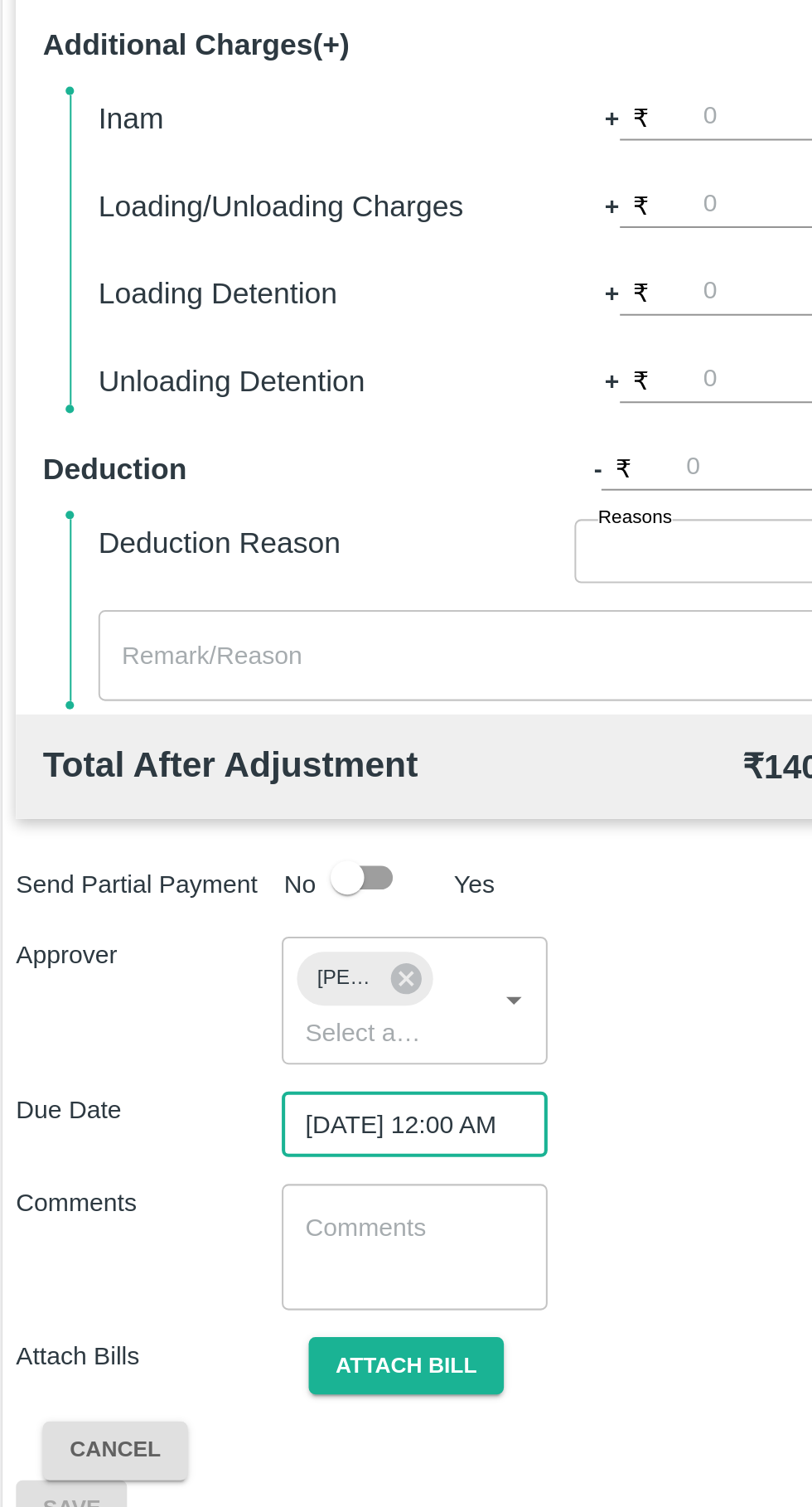
click at [222, 1304] on button "Attach bill" at bounding box center [205, 1304] width 96 height 29
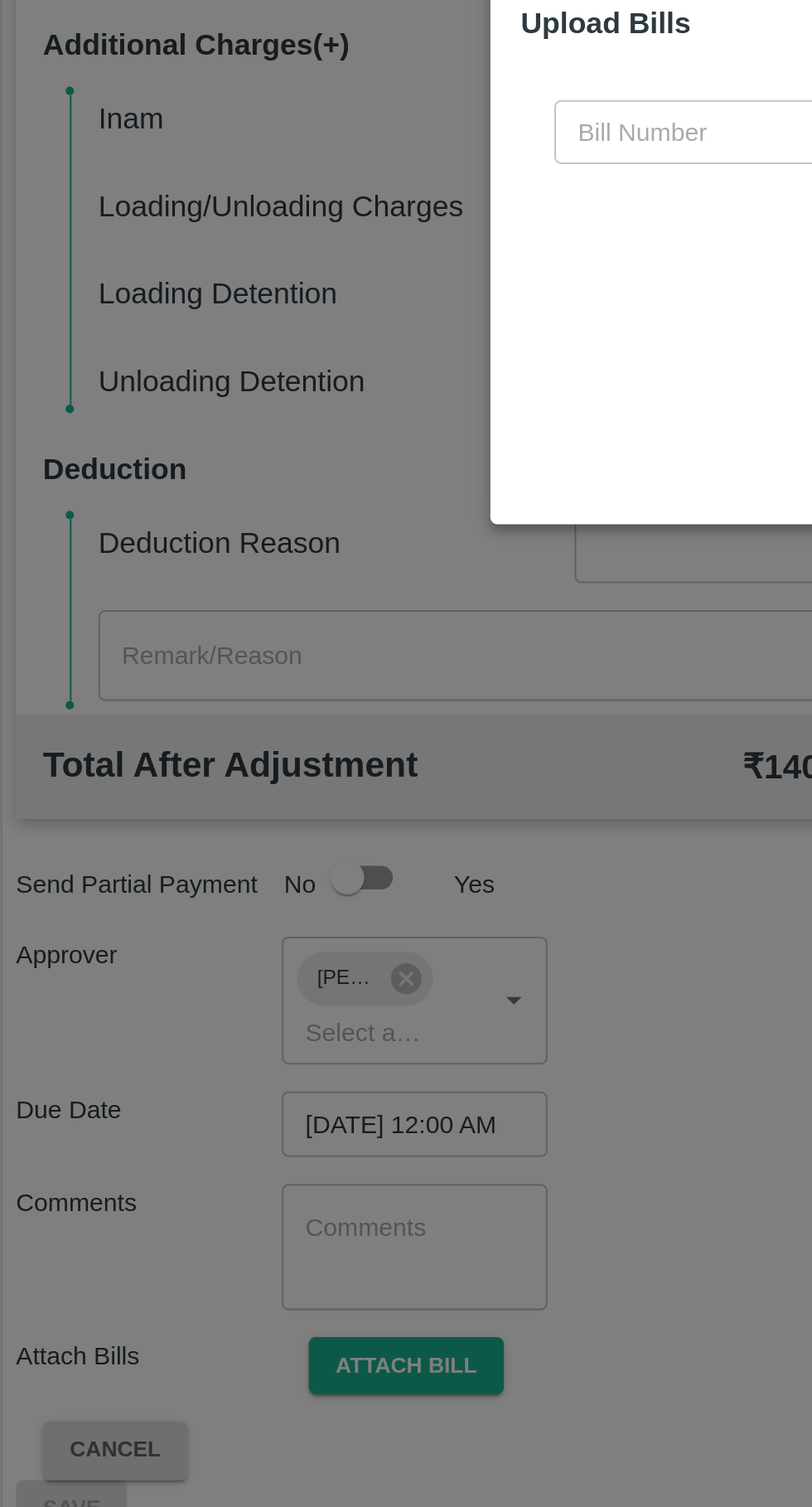
scroll to position [0, 0]
click at [330, 712] on input "text" at bounding box center [369, 697] width 180 height 32
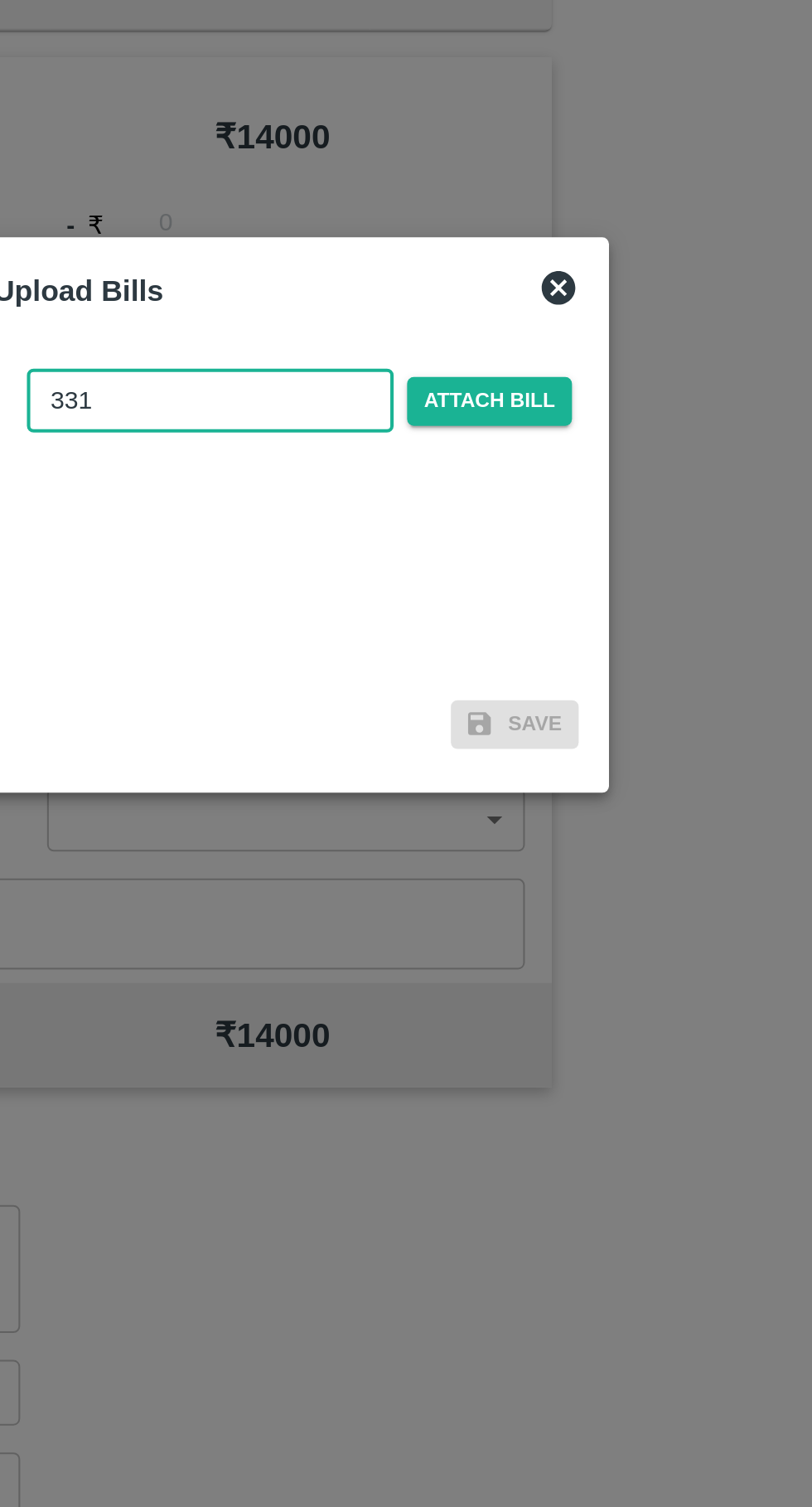
type input "331"
click at [521, 695] on span "Attach bill" at bounding box center [506, 697] width 82 height 24
click at [0, 0] on input "Attach bill" at bounding box center [0, 0] width 0 height 0
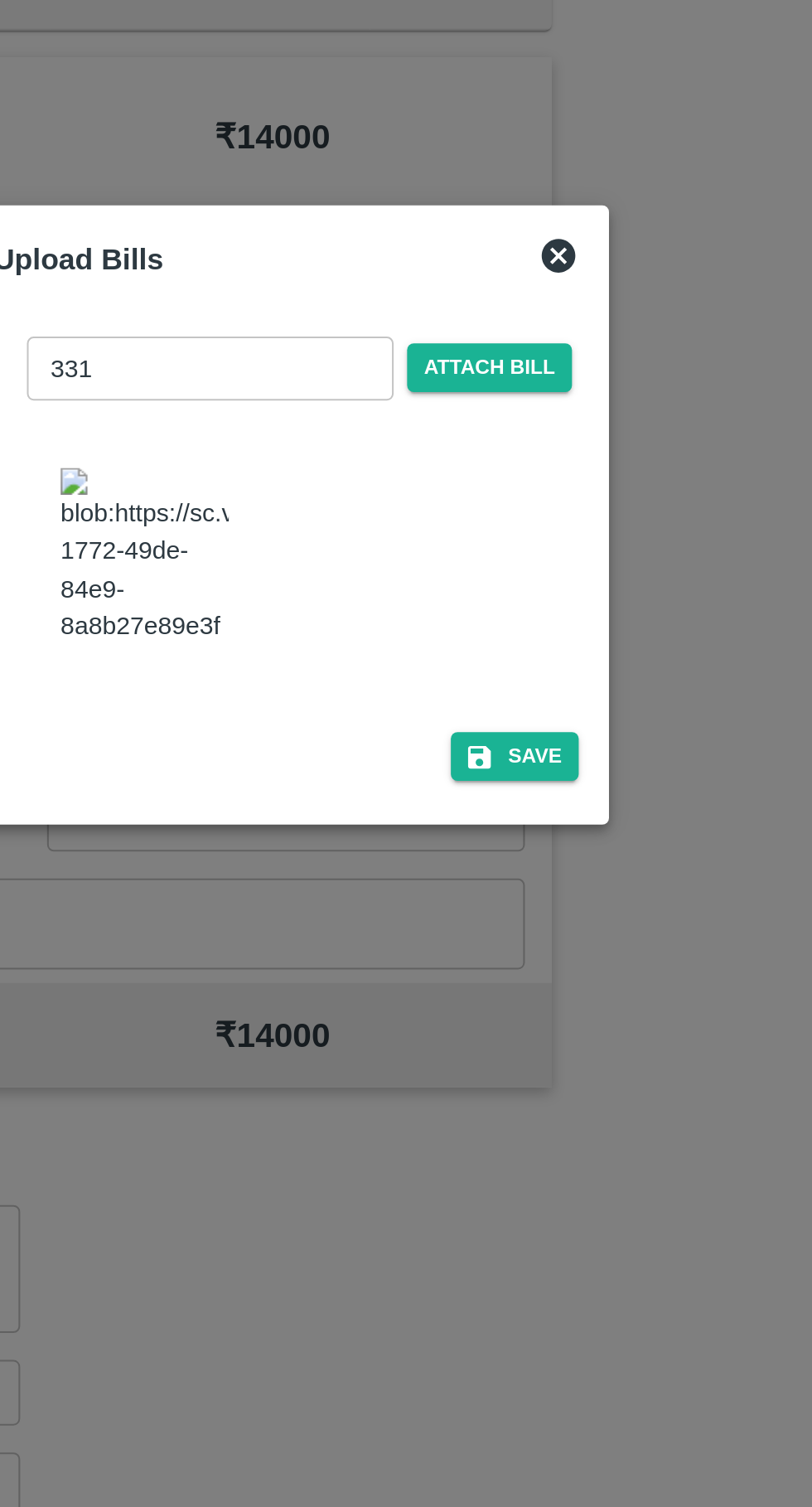
click at [528, 870] on button "Save" at bounding box center [519, 872] width 63 height 24
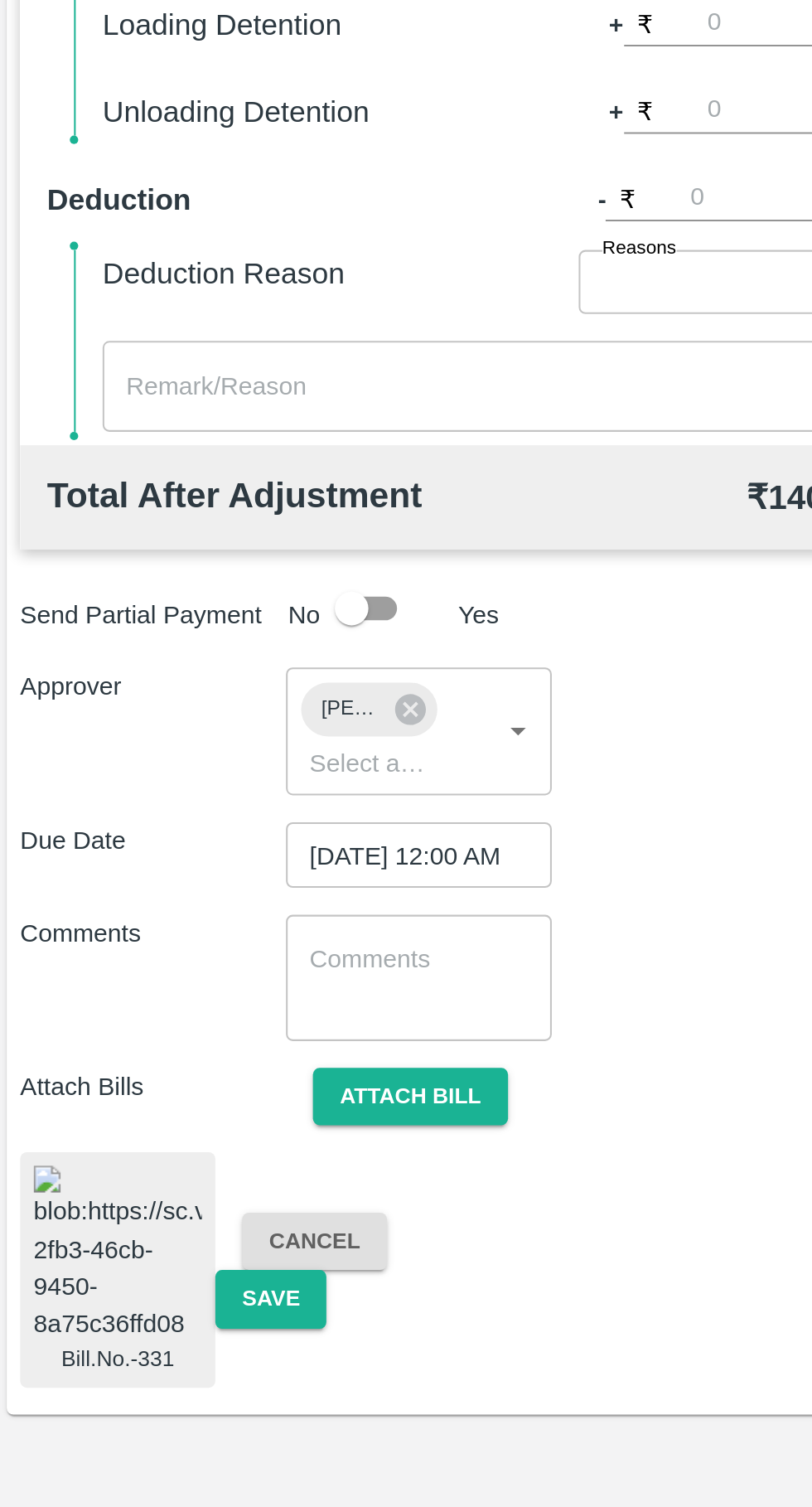
click at [147, 1397] on button "Save" at bounding box center [136, 1404] width 55 height 29
click at [147, 1392] on button "Save" at bounding box center [136, 1404] width 55 height 29
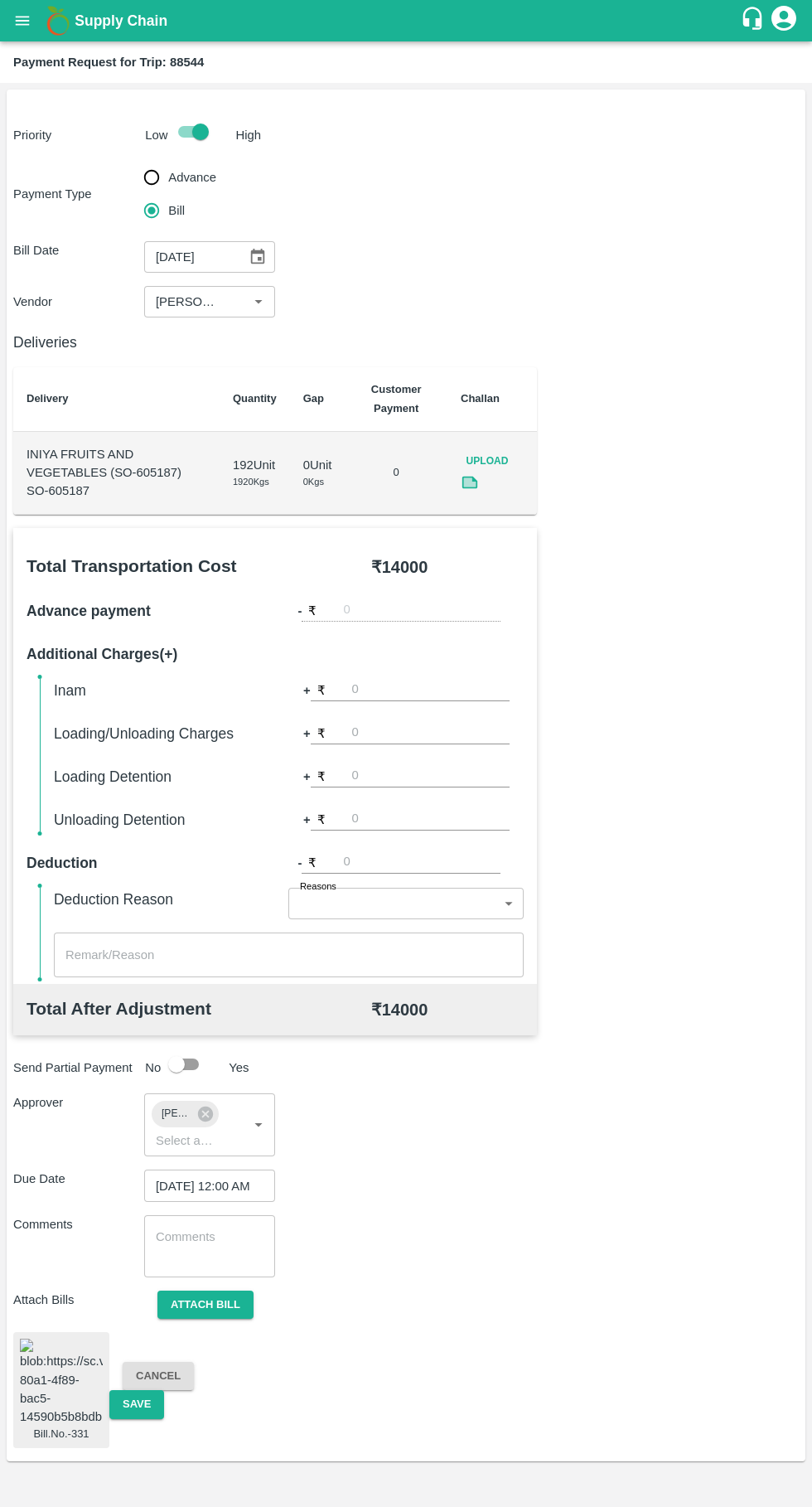
click at [157, 1392] on button "Save" at bounding box center [136, 1404] width 55 height 29
